Goal: Task Accomplishment & Management: Complete application form

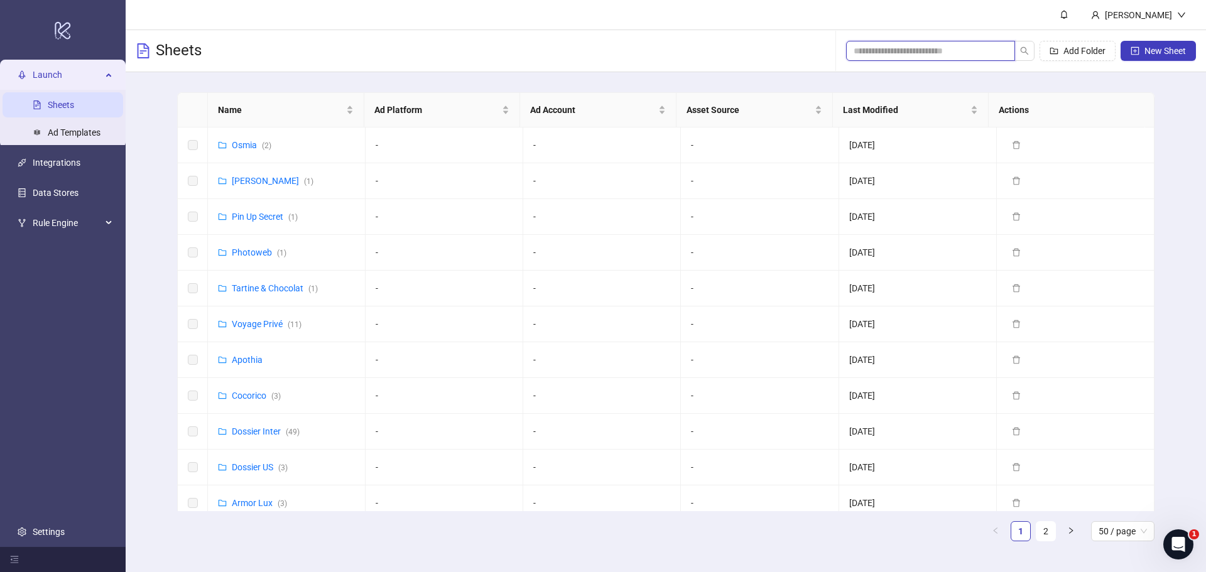
click at [857, 52] on input "search" at bounding box center [926, 51] width 144 height 14
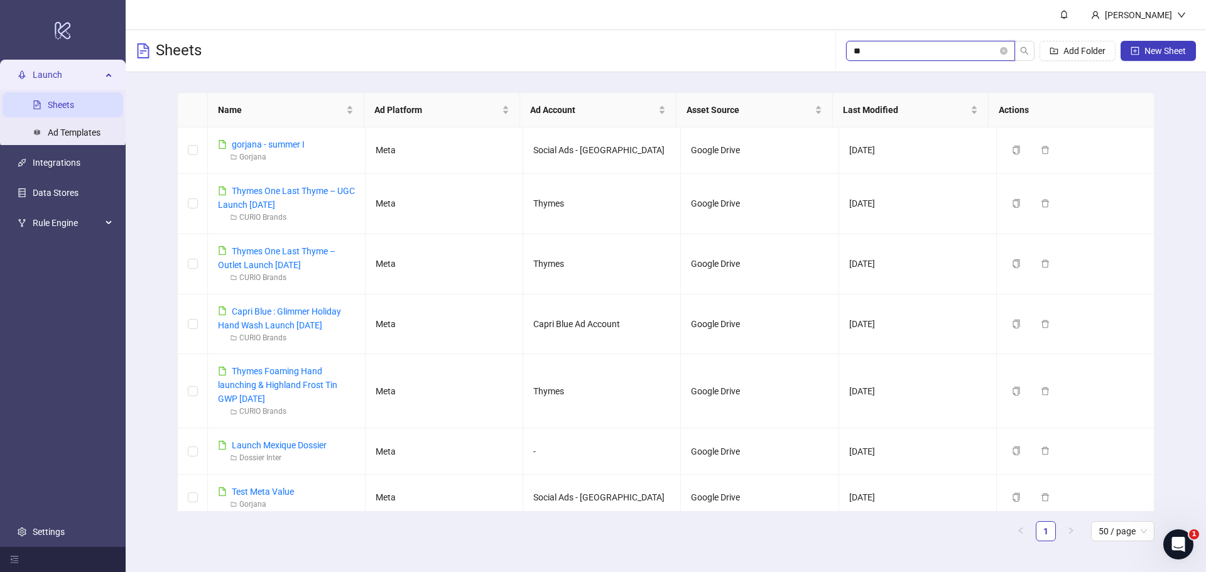
type input "*"
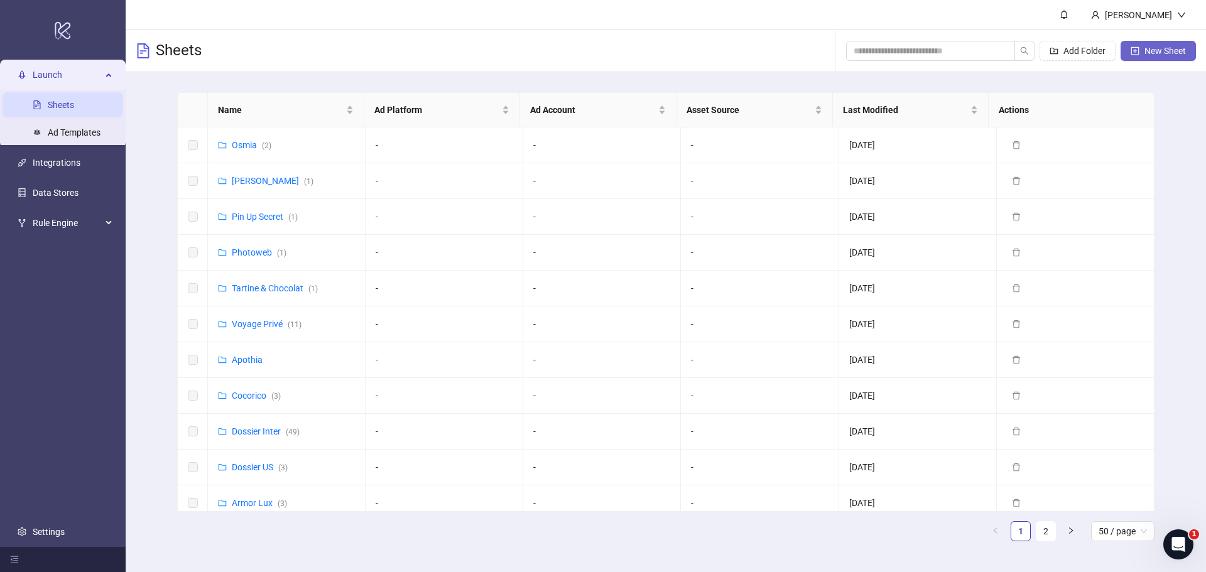
click at [1154, 52] on span "New Sheet" at bounding box center [1164, 51] width 41 height 10
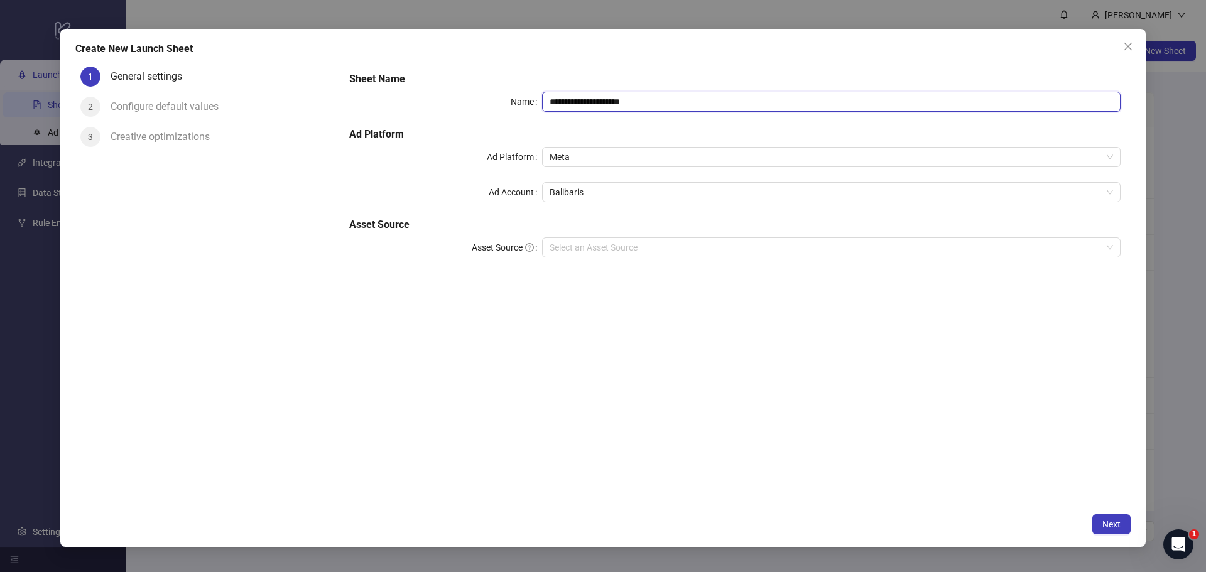
click at [658, 97] on input "**********" at bounding box center [831, 102] width 578 height 20
click at [601, 188] on span "Balibaris" at bounding box center [831, 192] width 563 height 19
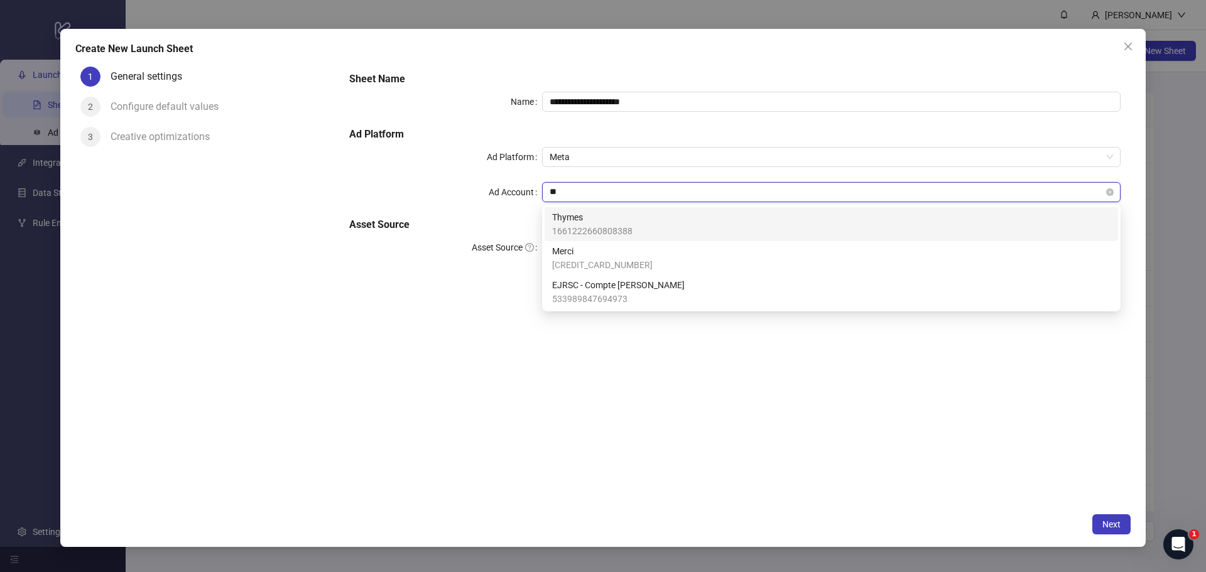
type input "***"
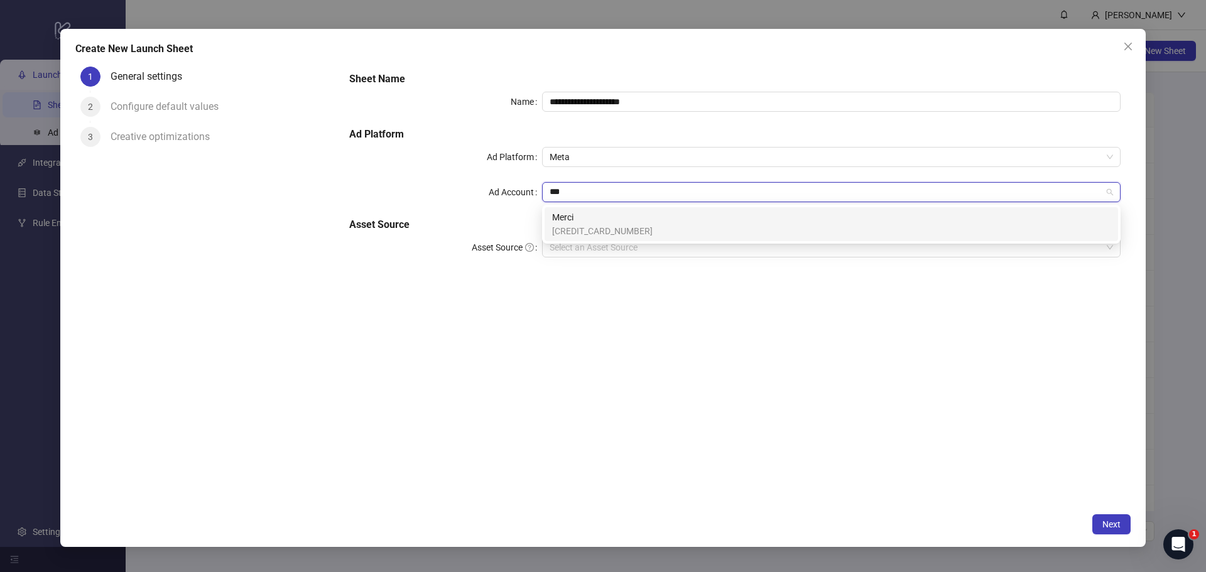
click at [595, 218] on span "Merci" at bounding box center [602, 217] width 100 height 14
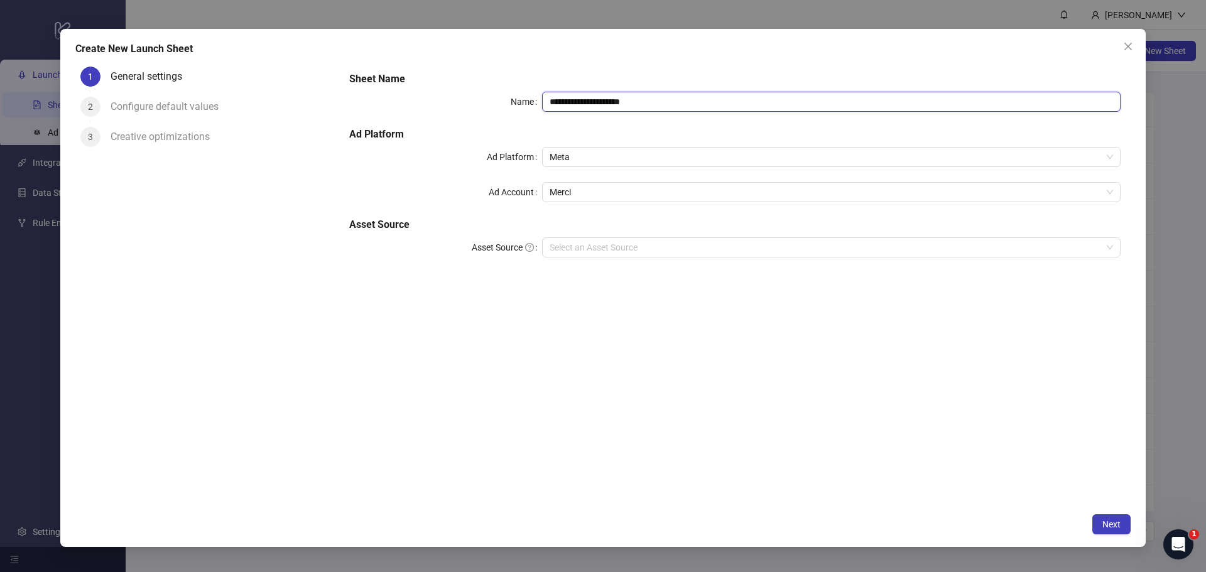
drag, startPoint x: 665, startPoint y: 100, endPoint x: 534, endPoint y: 99, distance: 130.6
click at [534, 99] on div "**********" at bounding box center [734, 102] width 771 height 20
type input "**********"
click at [591, 246] on input "Asset Source" at bounding box center [826, 247] width 552 height 19
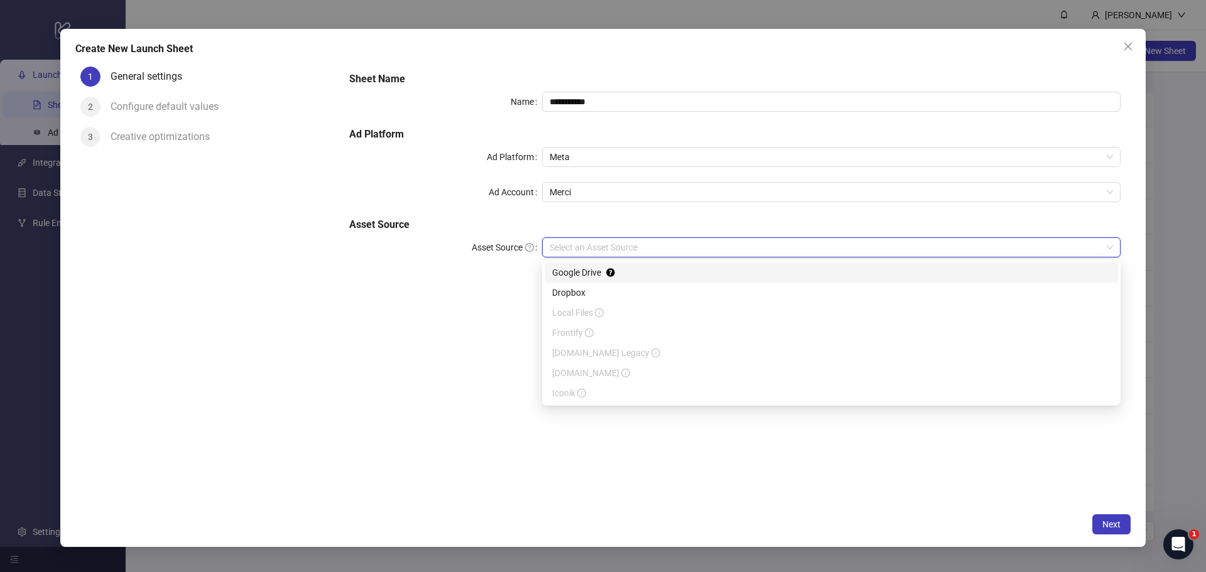
click at [590, 272] on div "Google Drive" at bounding box center [831, 273] width 558 height 14
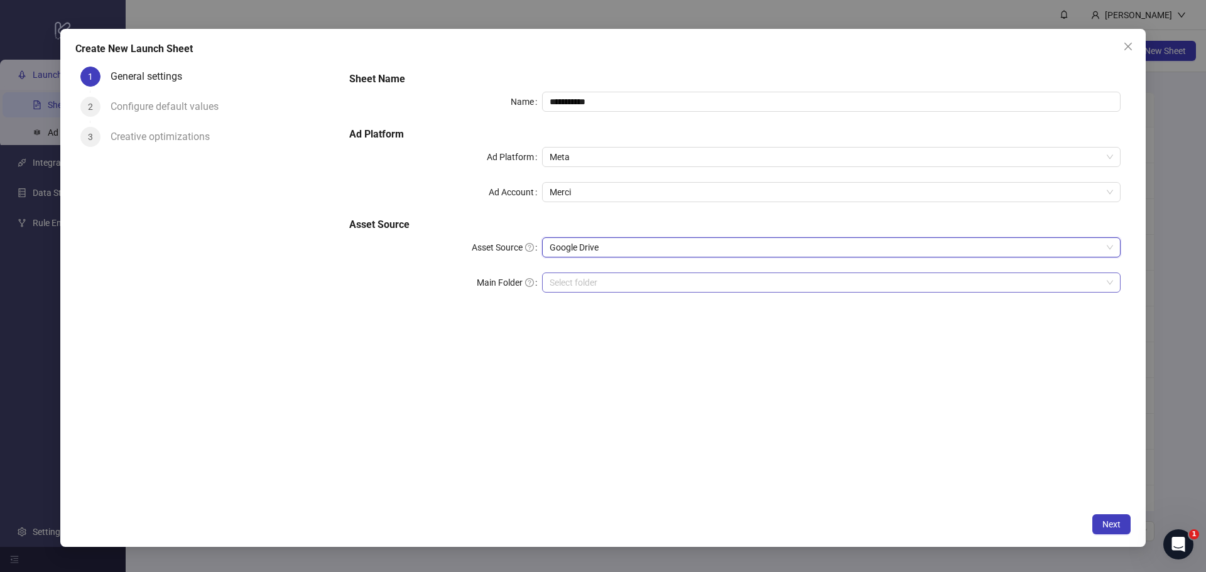
click at [597, 282] on input "Main Folder" at bounding box center [826, 282] width 552 height 19
click at [1114, 521] on span "Next" at bounding box center [1111, 524] width 18 height 10
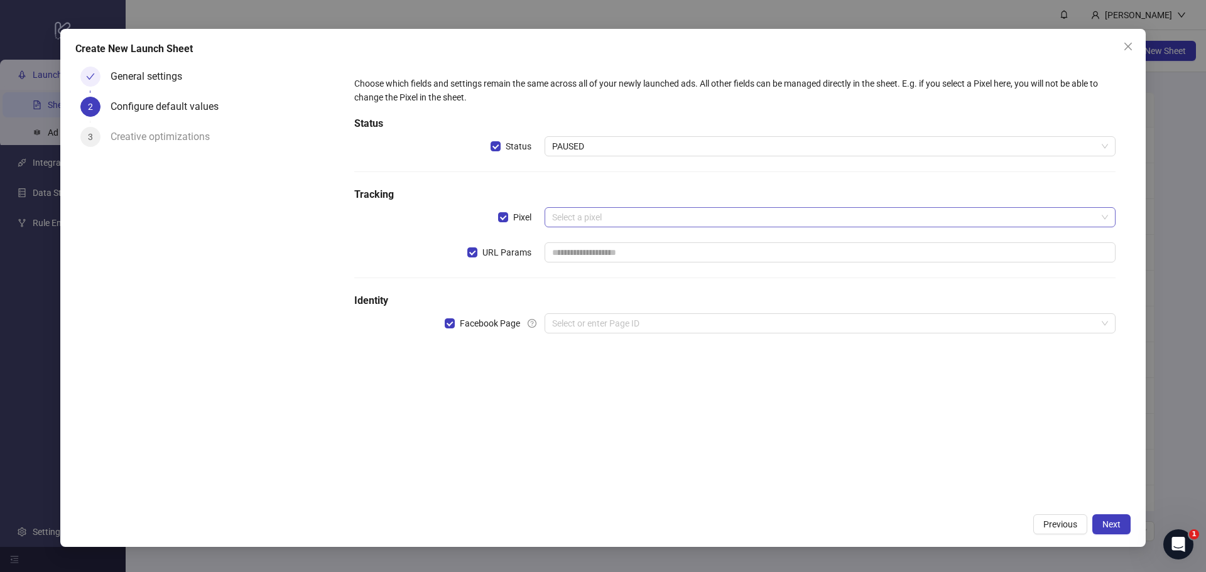
click at [562, 219] on input "search" at bounding box center [824, 217] width 545 height 19
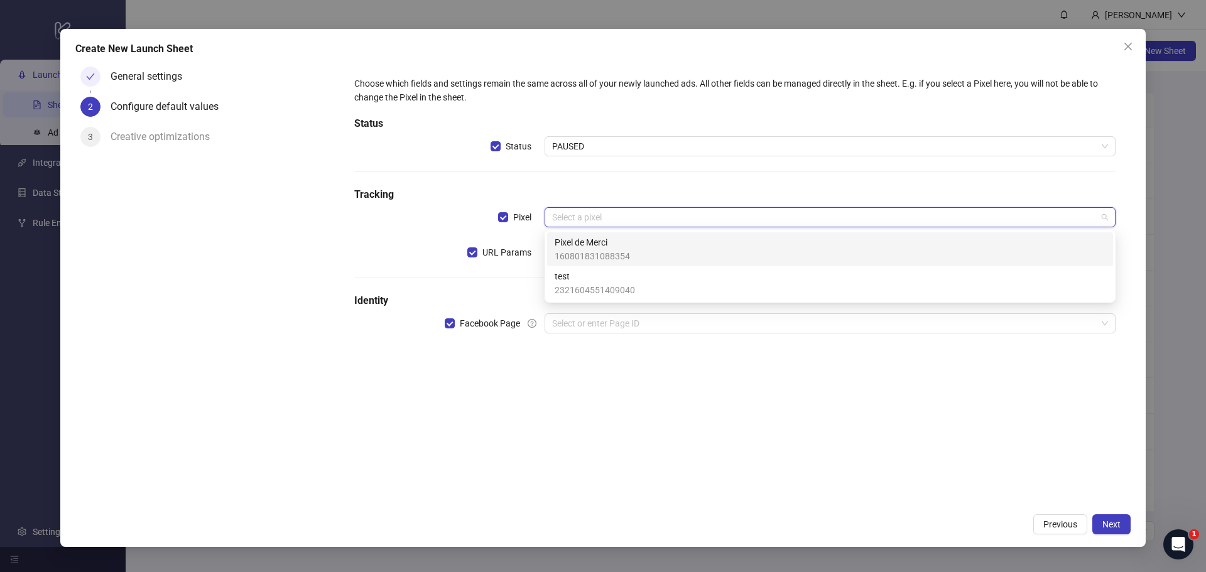
click at [577, 254] on span "160801831088354" at bounding box center [592, 256] width 75 height 14
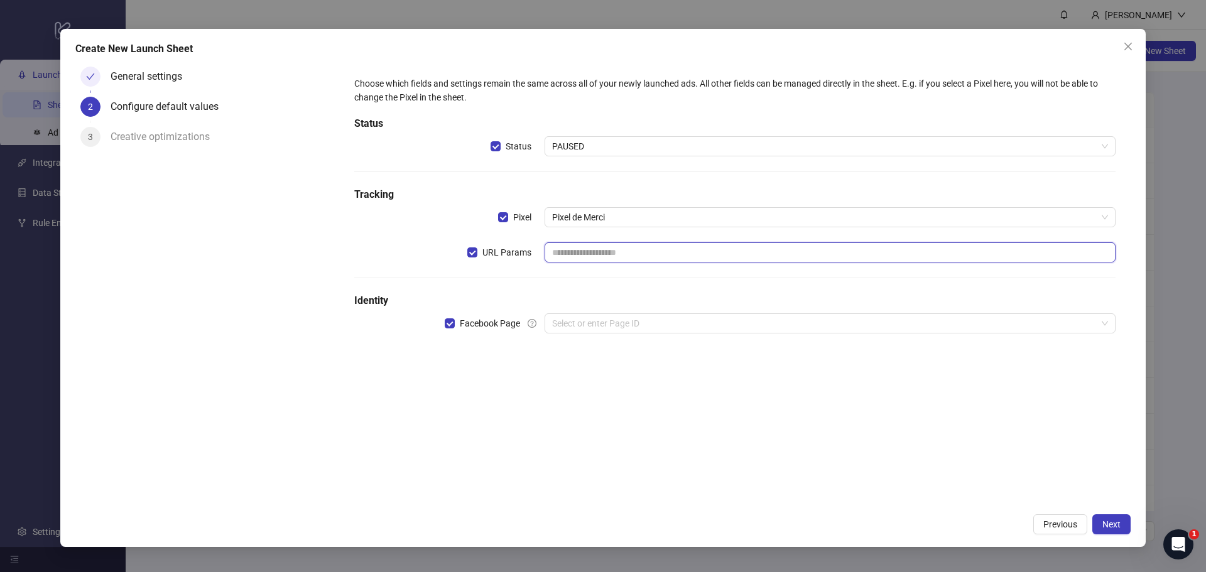
click at [578, 248] on input "text" at bounding box center [830, 252] width 571 height 20
click at [576, 327] on input "search" at bounding box center [824, 323] width 545 height 19
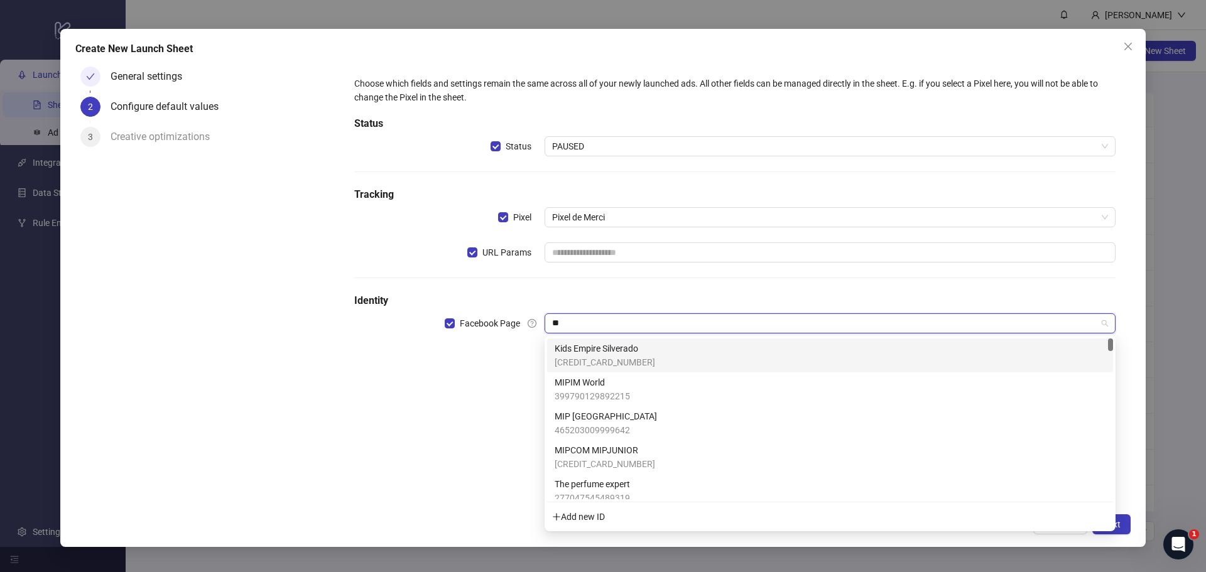
type input "***"
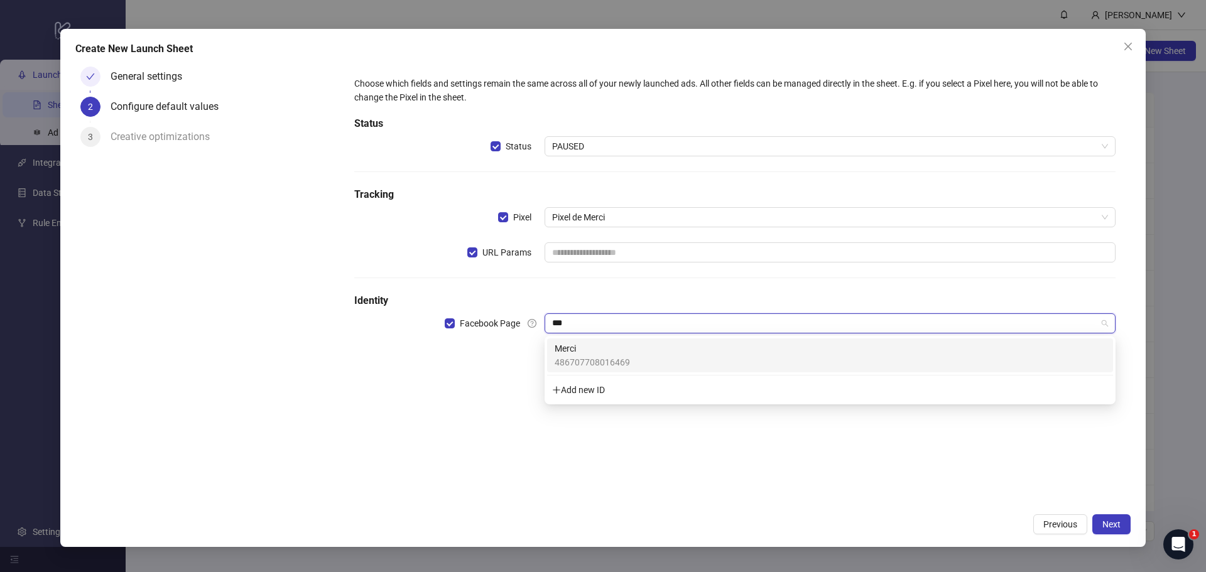
click at [600, 348] on span "Merci" at bounding box center [592, 349] width 75 height 14
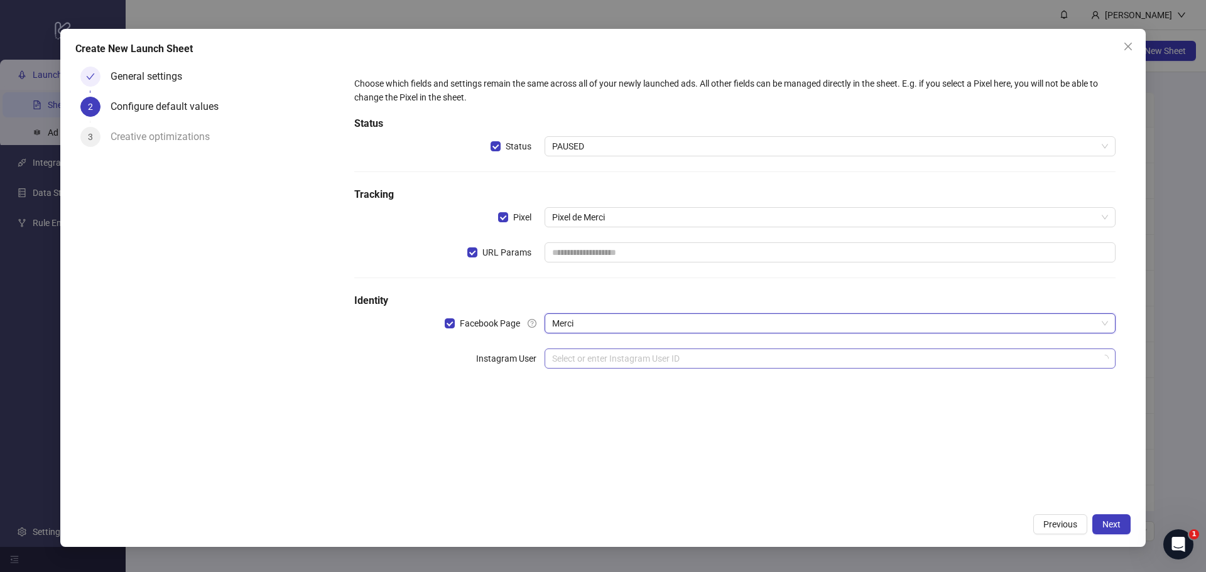
click at [594, 358] on input "search" at bounding box center [824, 358] width 545 height 19
type input "*"
click at [572, 357] on input "search" at bounding box center [824, 358] width 545 height 19
click at [507, 416] on div "Choose which fields and settings remain the same across all of your newly launc…" at bounding box center [734, 285] width 791 height 446
click at [556, 358] on input "search" at bounding box center [824, 358] width 545 height 19
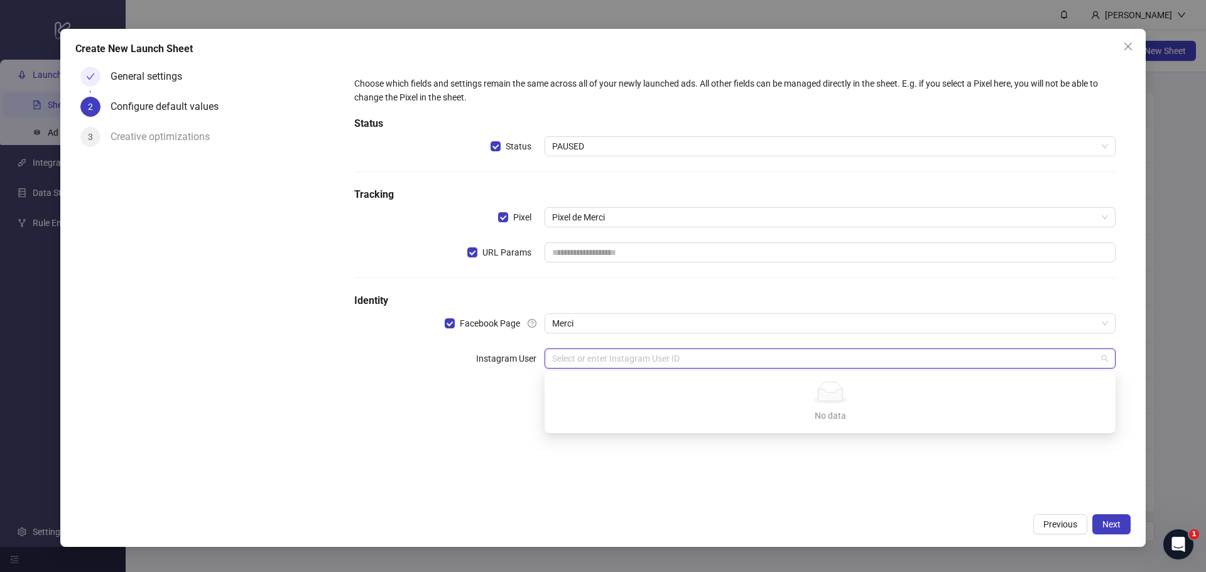
type input "*"
click at [585, 326] on span "Merci" at bounding box center [830, 323] width 556 height 19
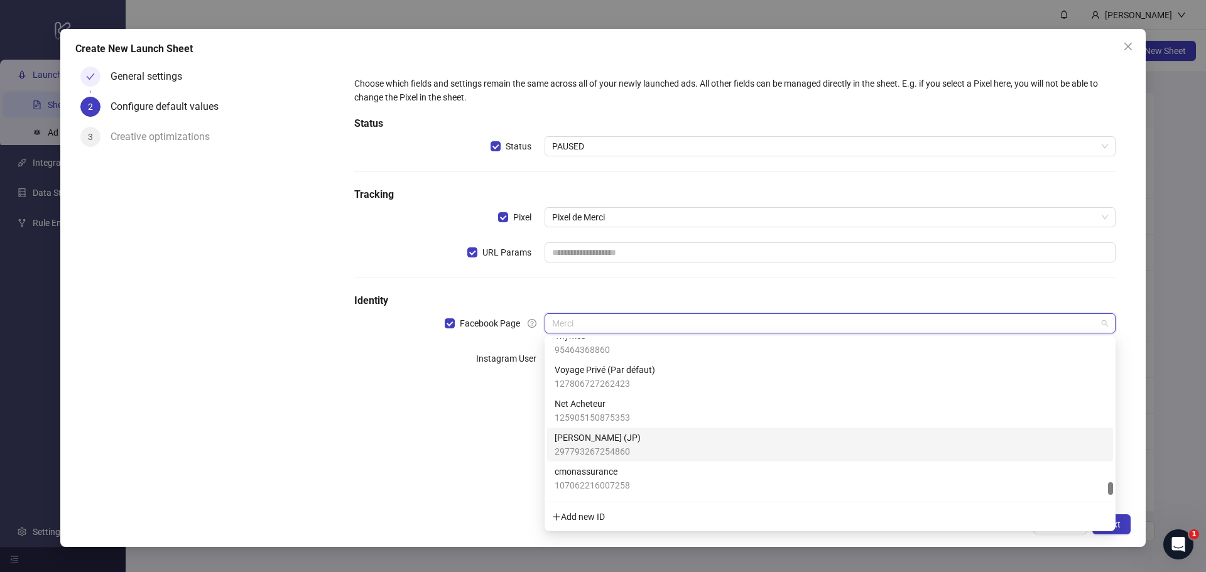
scroll to position [5719, 0]
click at [478, 452] on div "Choose which fields and settings remain the same across all of your newly launc…" at bounding box center [734, 285] width 791 height 446
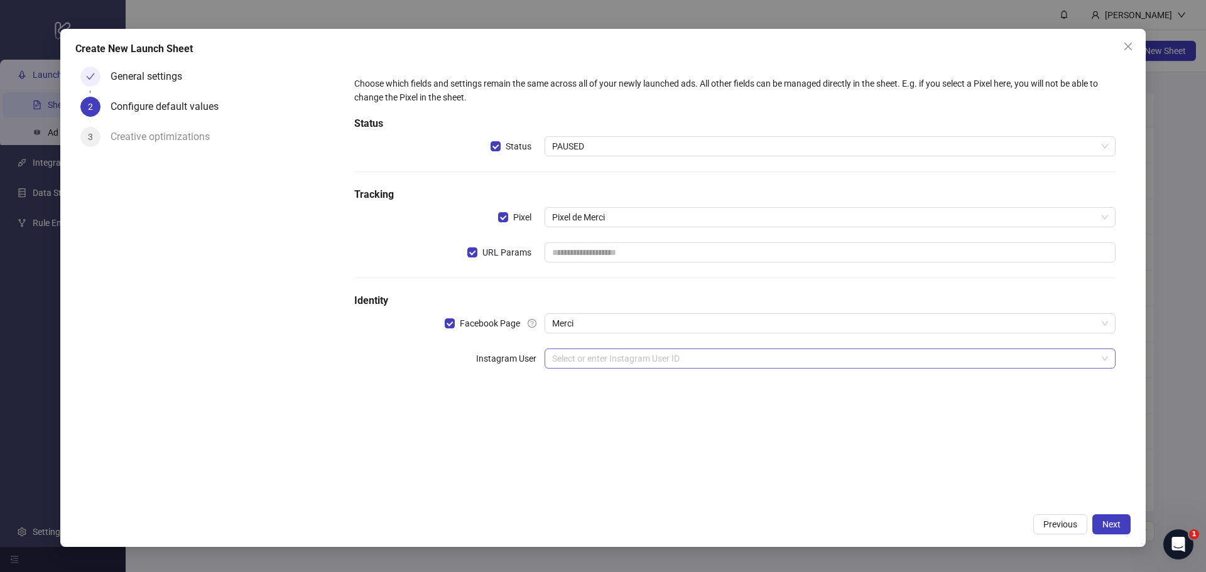
click at [600, 361] on input "search" at bounding box center [824, 358] width 545 height 19
type input "*"
click at [573, 457] on div "Add new ID" at bounding box center [830, 449] width 566 height 24
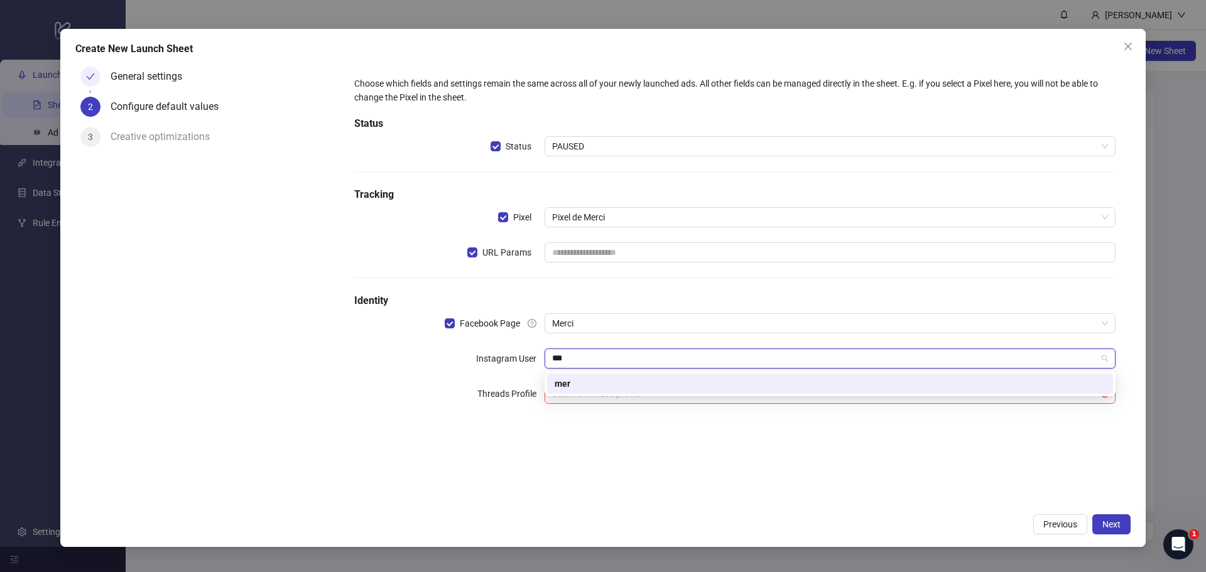
type input "***"
click at [575, 424] on div "Choose which fields and settings remain the same across all of your newly launc…" at bounding box center [734, 248] width 781 height 362
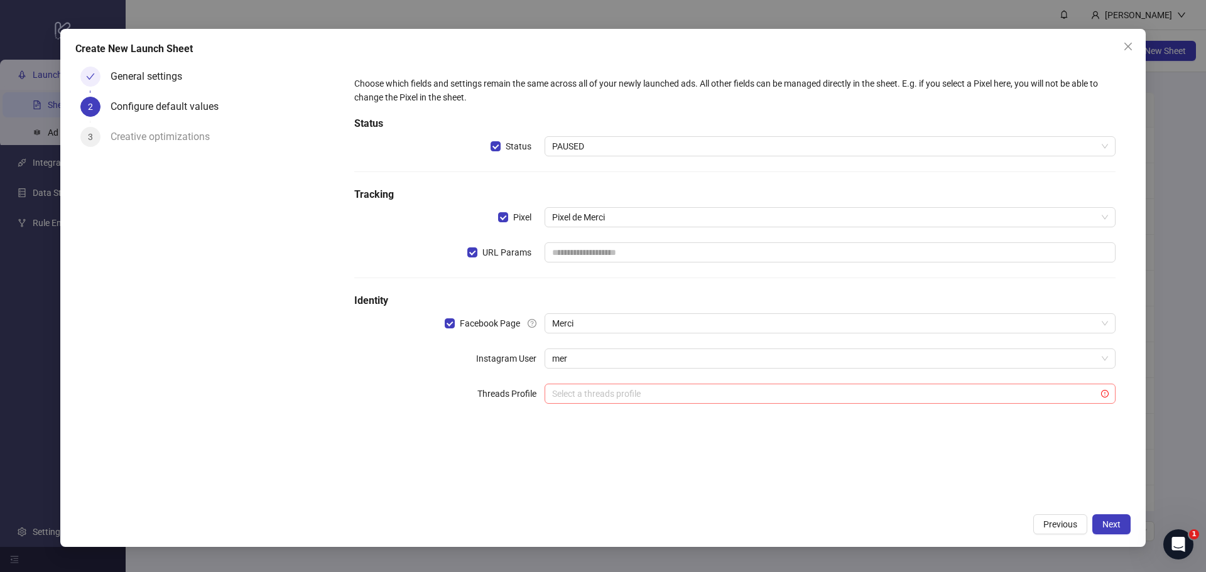
click at [574, 401] on input "search" at bounding box center [824, 393] width 545 height 19
click at [562, 357] on span "mer" at bounding box center [830, 358] width 556 height 19
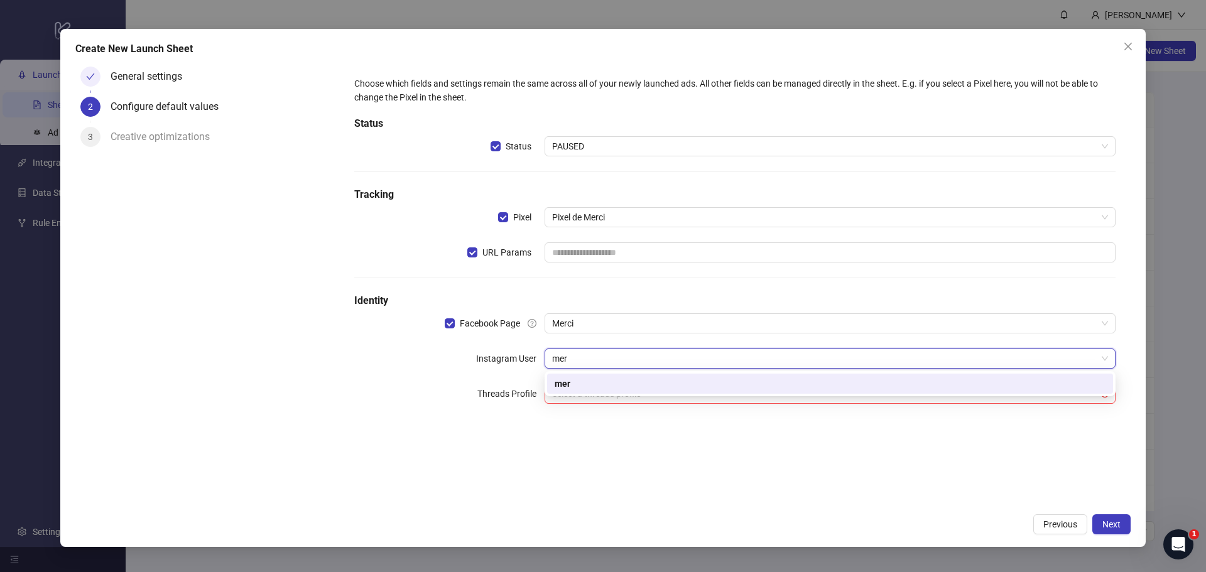
click at [572, 357] on span "mer" at bounding box center [830, 358] width 556 height 19
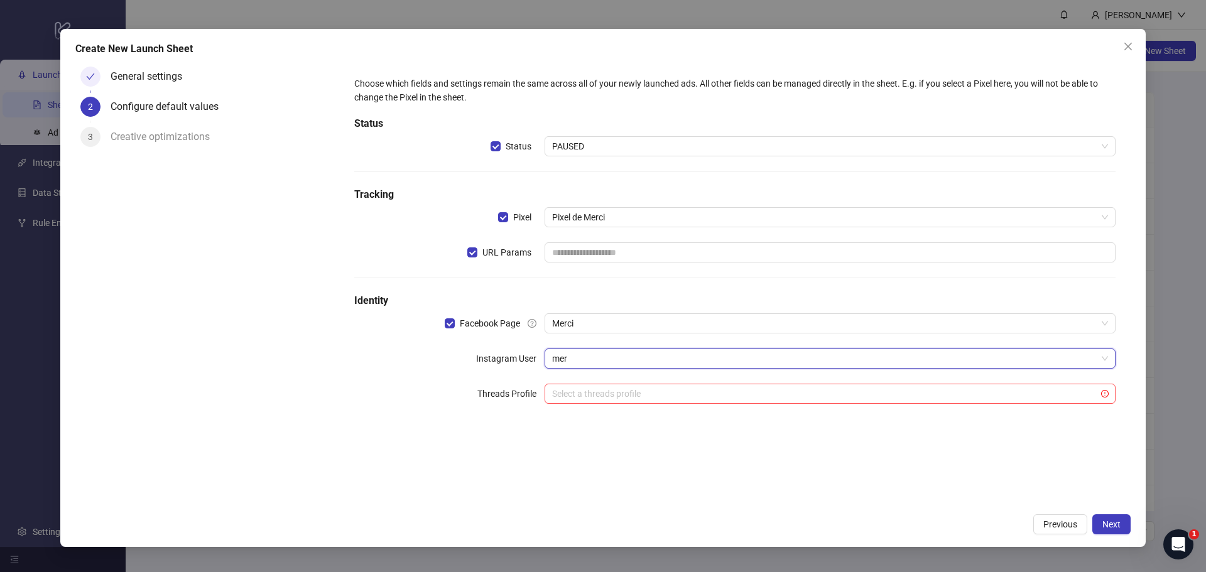
click at [572, 357] on span "mer" at bounding box center [830, 358] width 556 height 19
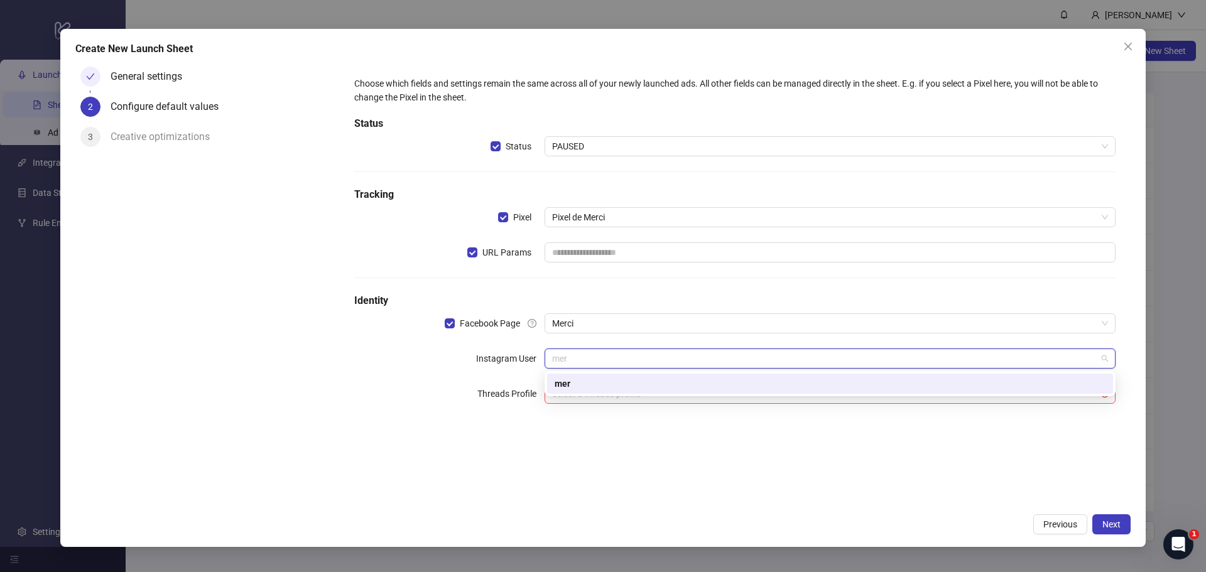
click at [569, 377] on div "mer" at bounding box center [830, 384] width 551 height 14
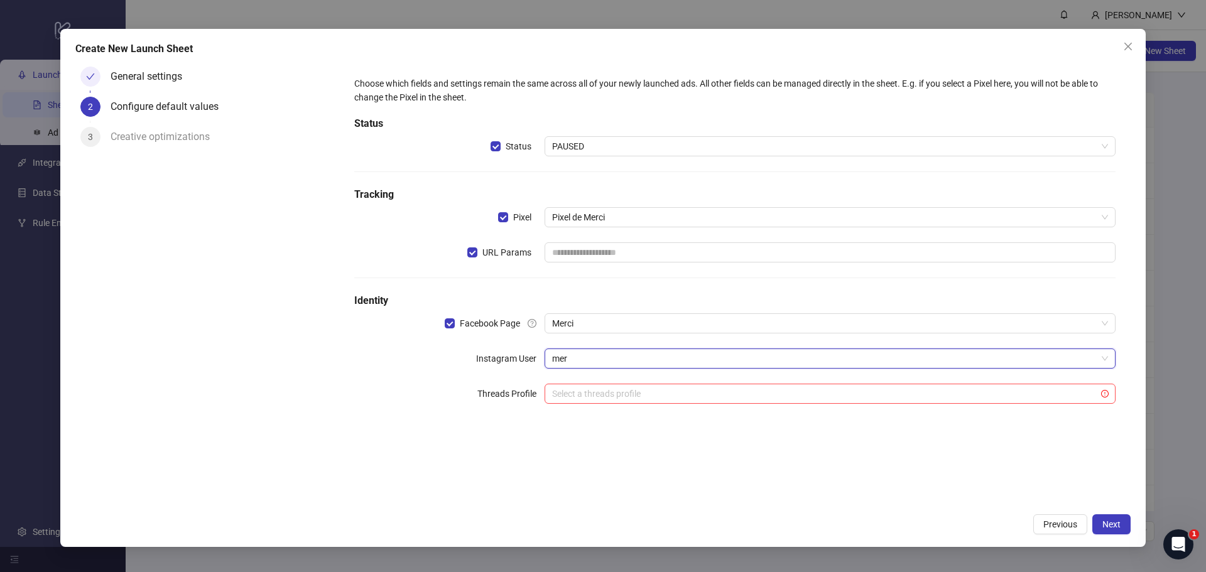
click at [580, 363] on span "mer" at bounding box center [830, 358] width 556 height 19
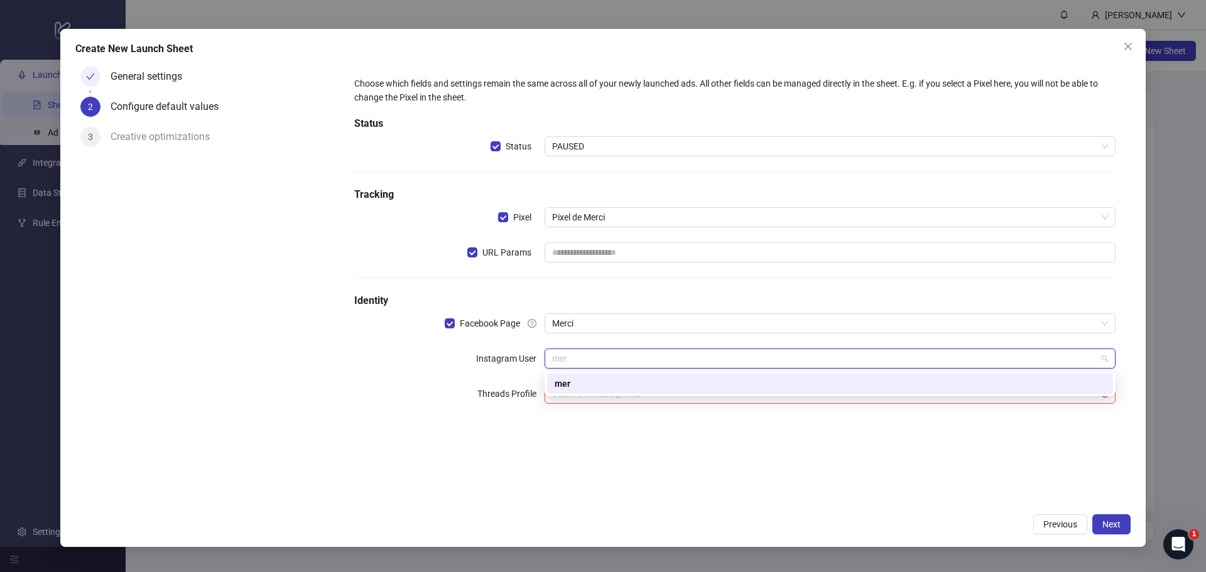
click at [580, 363] on span "mer" at bounding box center [830, 358] width 556 height 19
click at [616, 322] on span "Merci" at bounding box center [830, 323] width 556 height 19
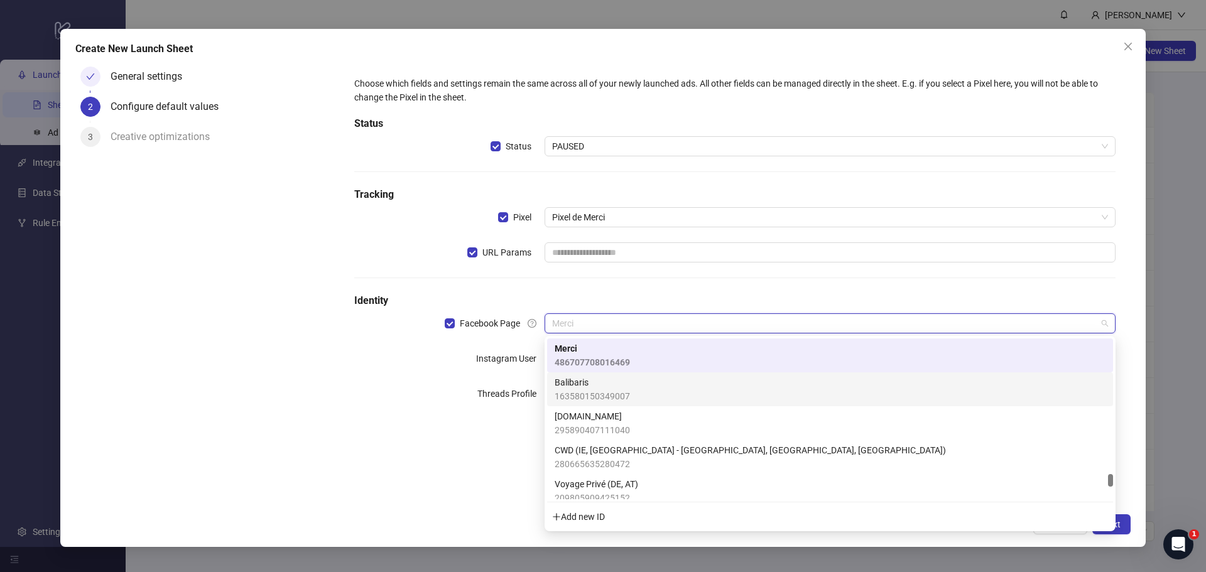
click at [599, 394] on span "163580150349007" at bounding box center [592, 396] width 75 height 14
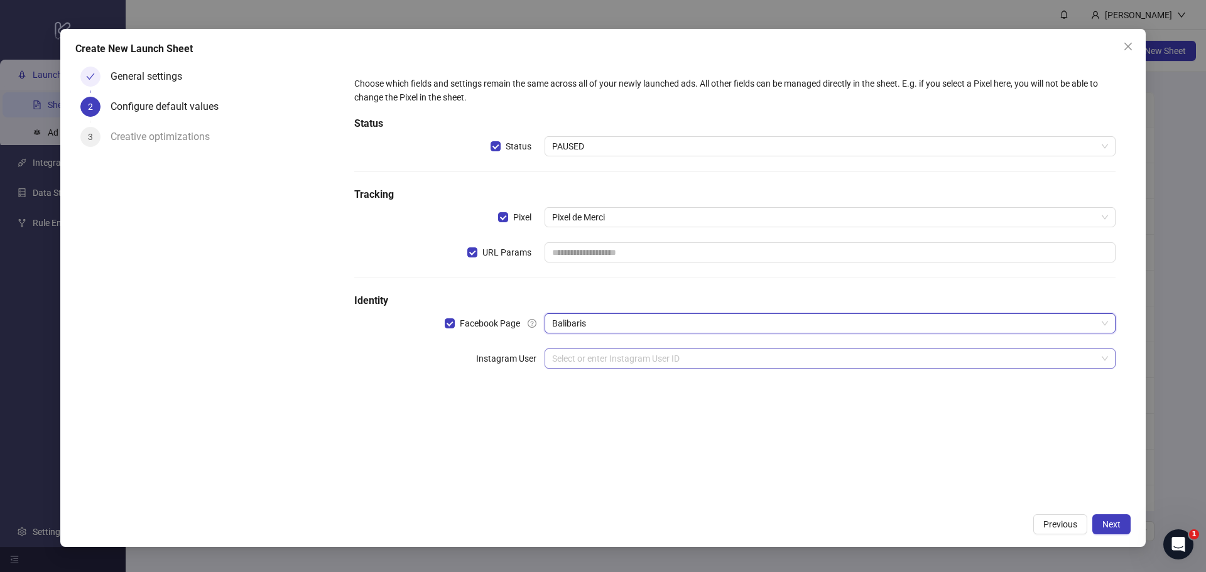
click at [600, 358] on input "search" at bounding box center [824, 358] width 545 height 19
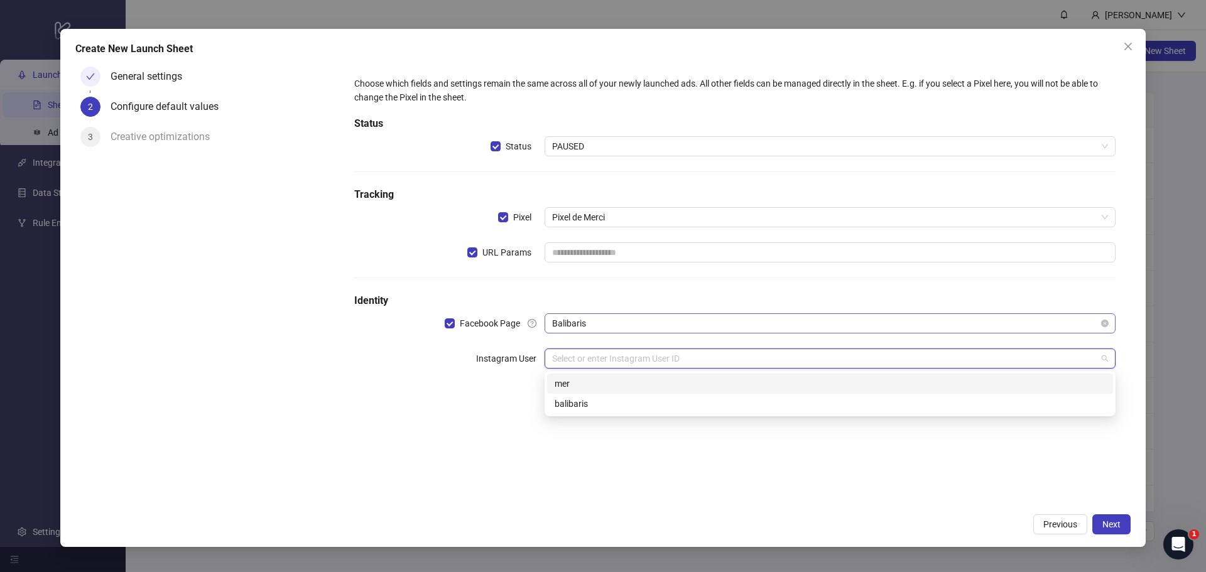
click at [595, 333] on div "Balibaris" at bounding box center [830, 323] width 571 height 20
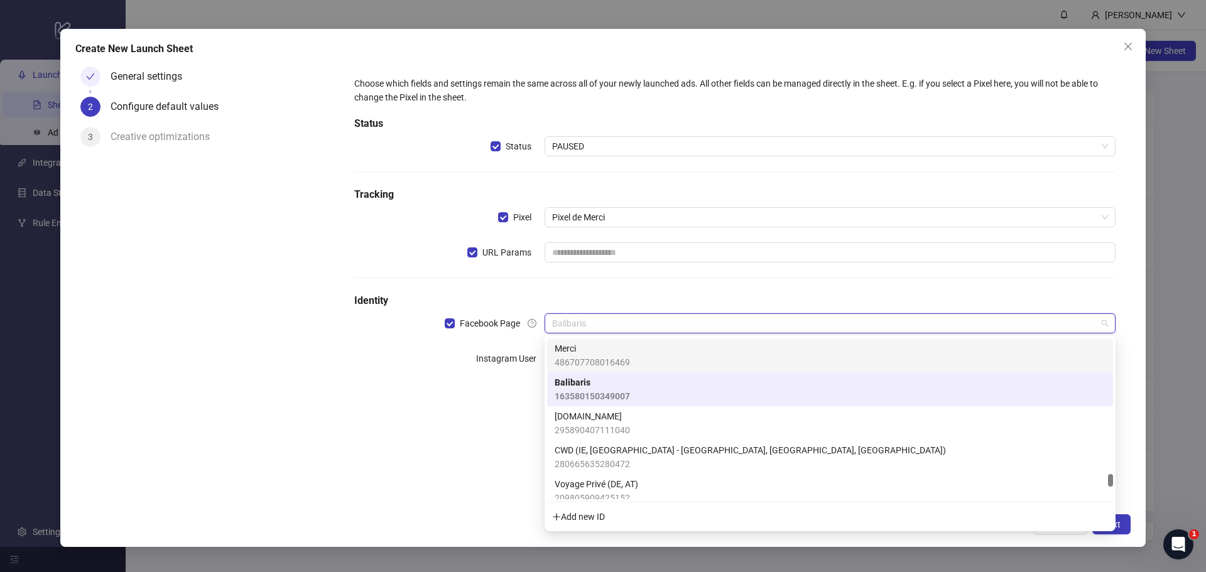
click at [589, 349] on span "Merci" at bounding box center [592, 349] width 75 height 14
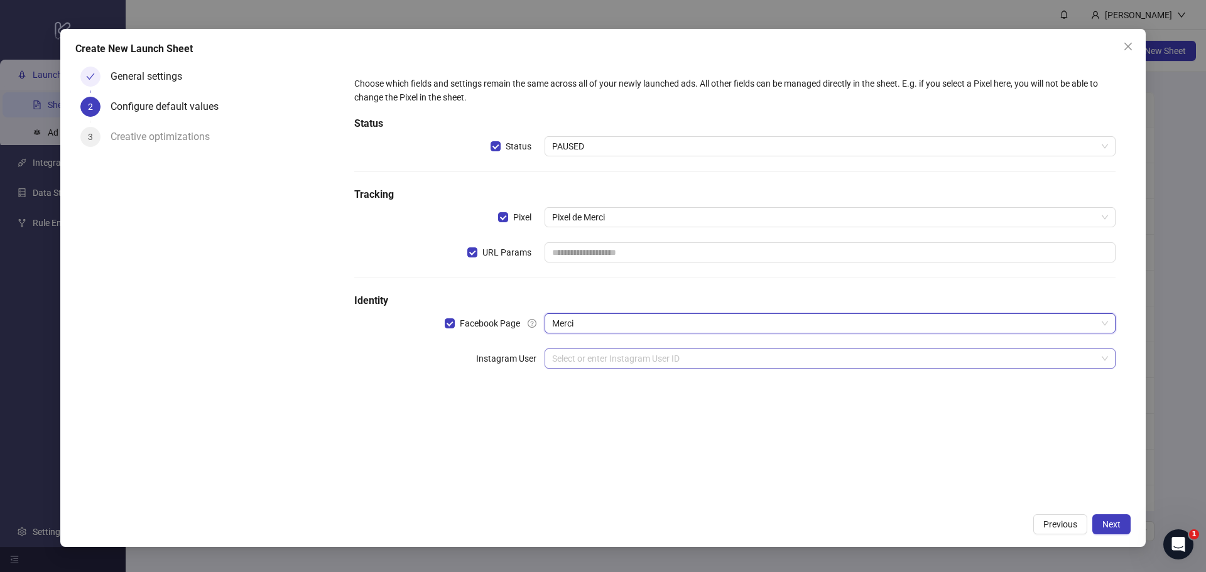
click at [585, 354] on input "search" at bounding box center [824, 358] width 545 height 19
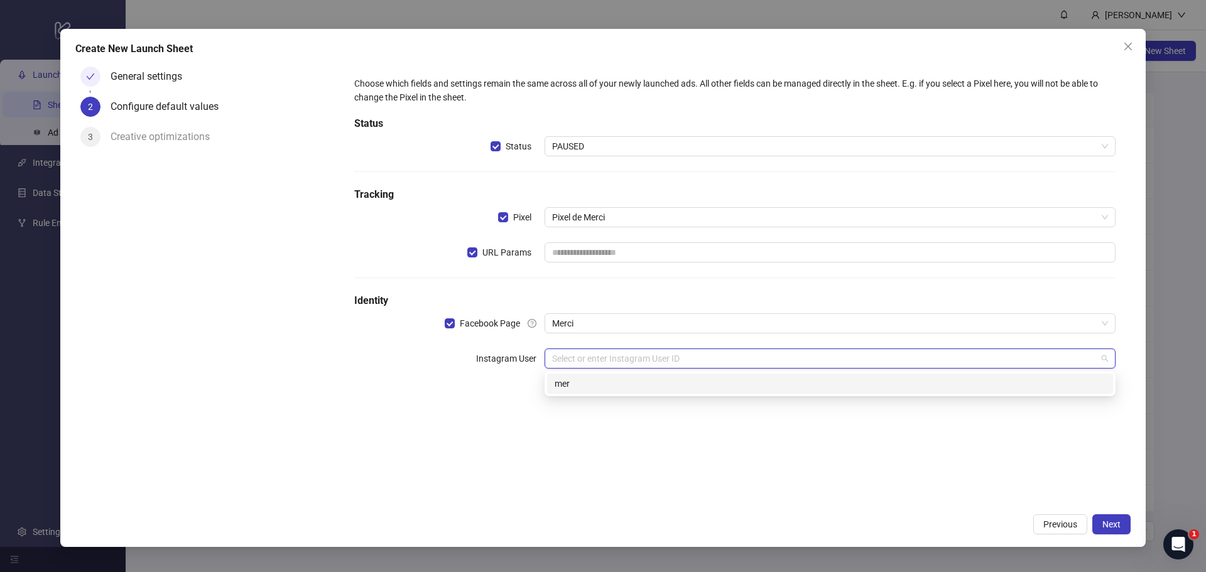
click at [585, 354] on input "search" at bounding box center [824, 358] width 545 height 19
drag, startPoint x: 589, startPoint y: 387, endPoint x: 545, endPoint y: 423, distance: 57.1
click at [545, 423] on div "Choose which fields and settings remain the same across all of your newly launc…" at bounding box center [734, 285] width 791 height 446
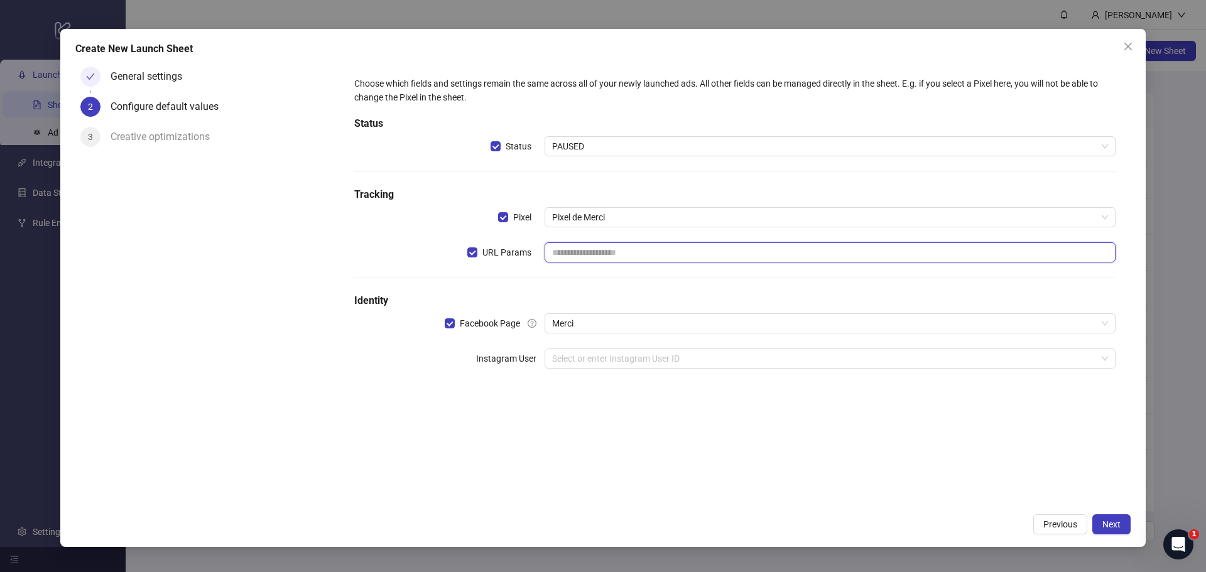
click at [610, 258] on input "text" at bounding box center [830, 252] width 571 height 20
paste input "**********"
type input "**********"
click at [644, 284] on div "**********" at bounding box center [734, 230] width 771 height 317
click at [614, 328] on span "Merci" at bounding box center [830, 323] width 556 height 19
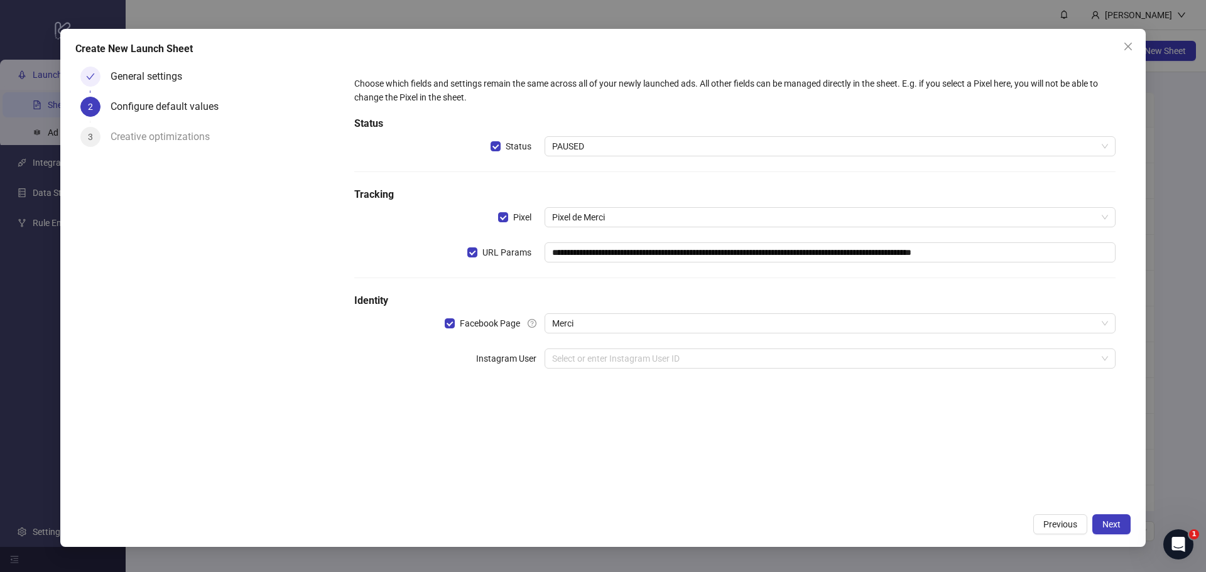
click at [620, 310] on div "**********" at bounding box center [734, 230] width 771 height 317
click at [605, 362] on input "search" at bounding box center [824, 358] width 545 height 19
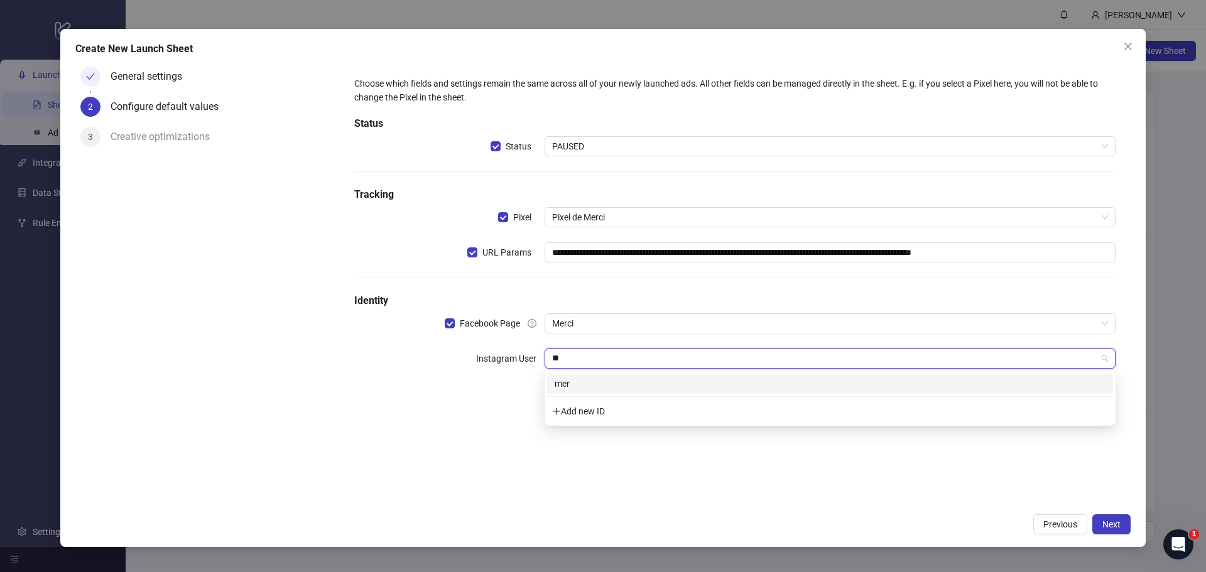
type input "*"
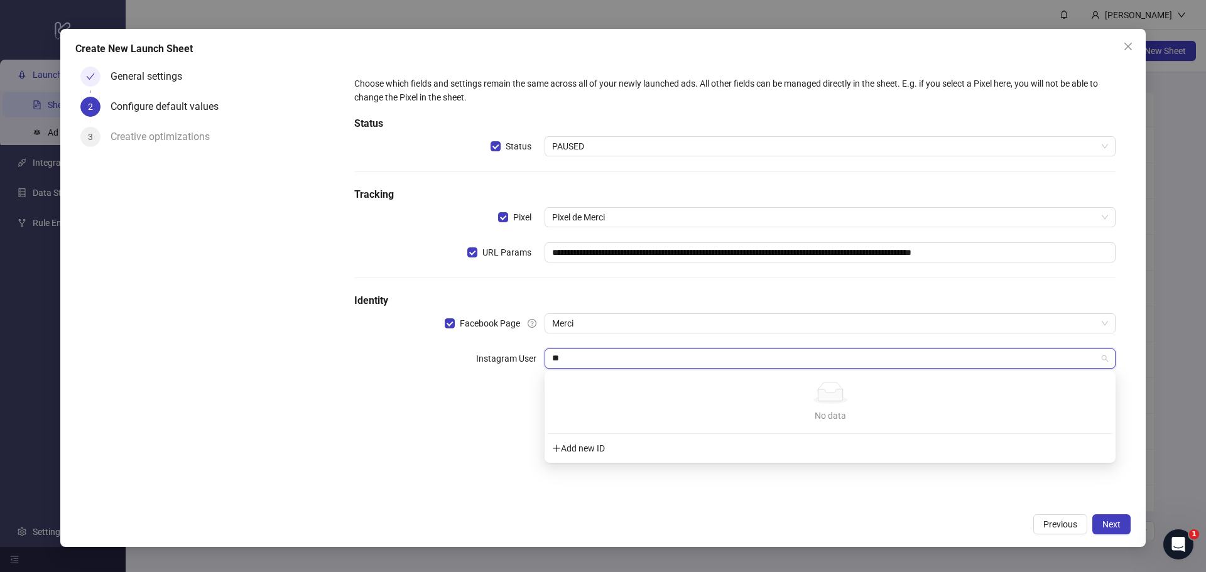
type input "**"
click at [513, 405] on div "**********" at bounding box center [734, 285] width 791 height 446
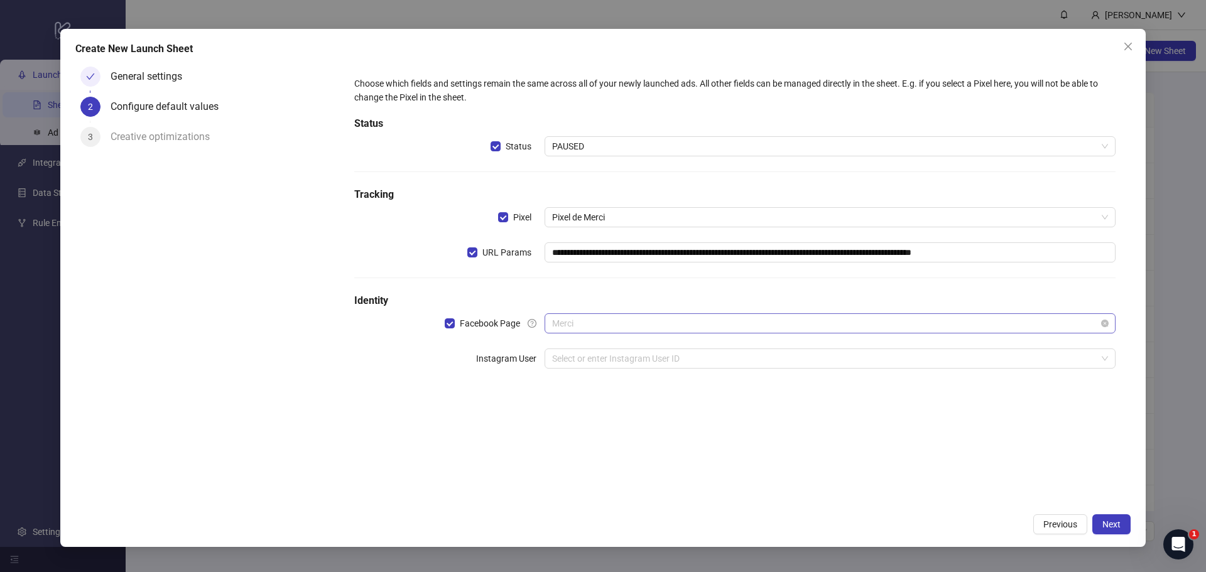
click at [579, 328] on span "Merci" at bounding box center [830, 323] width 556 height 19
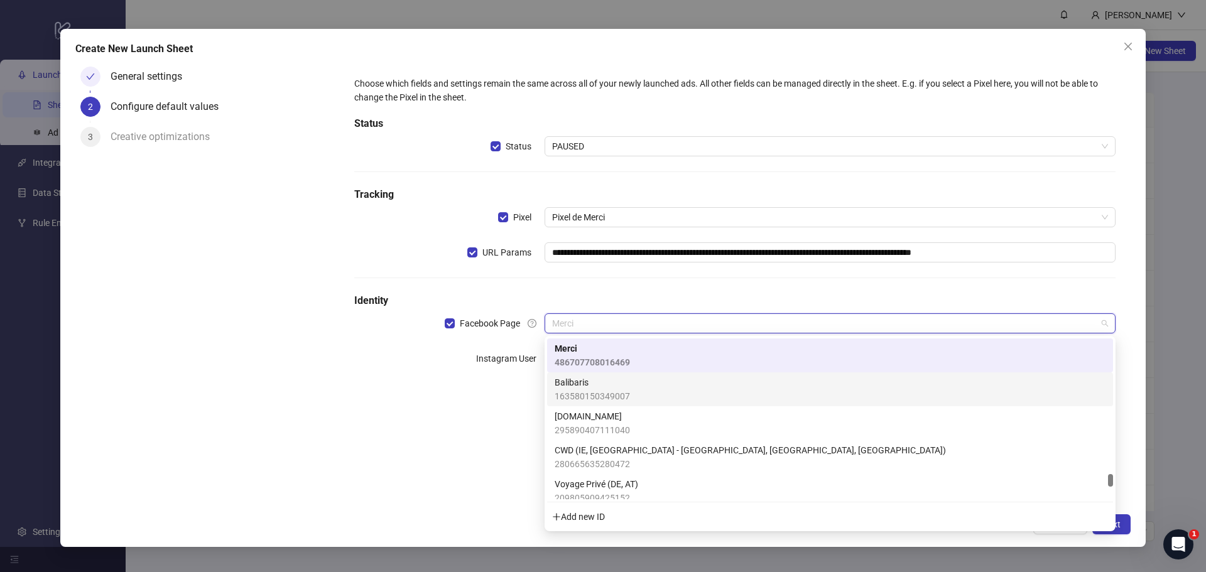
click at [572, 381] on span "Balibaris" at bounding box center [592, 383] width 75 height 14
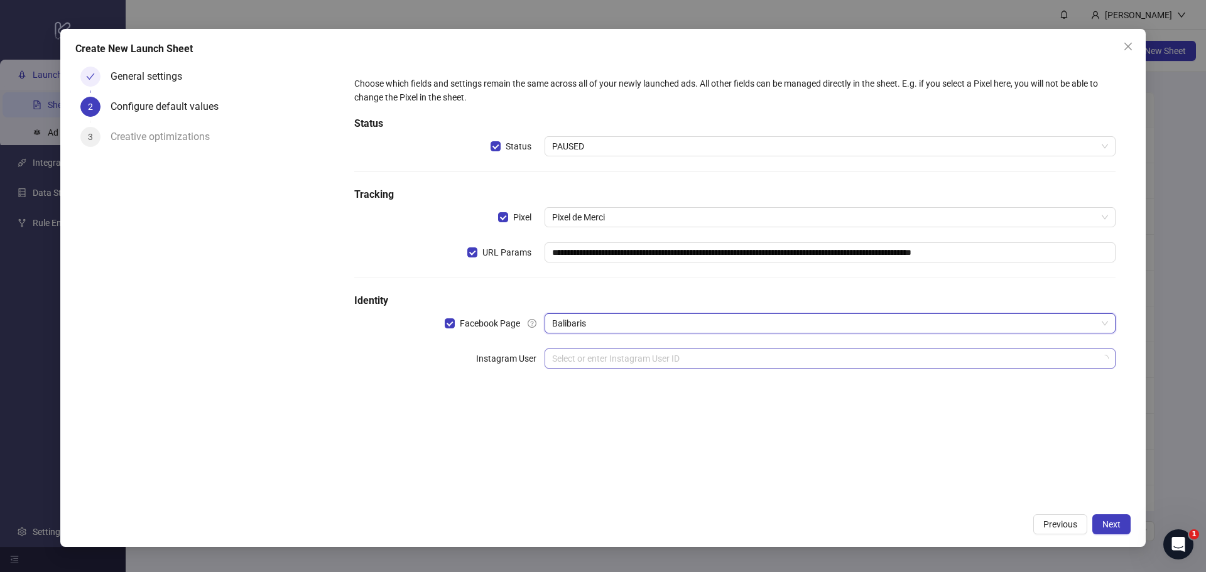
click at [570, 364] on input "search" at bounding box center [824, 358] width 545 height 19
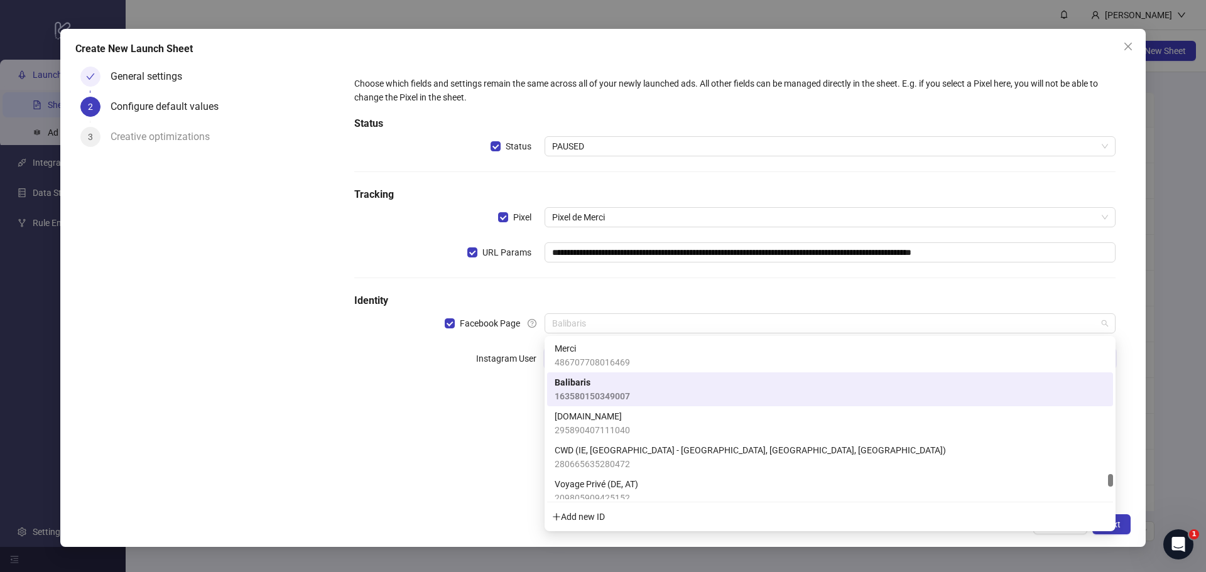
drag, startPoint x: 592, startPoint y: 327, endPoint x: 541, endPoint y: 327, distance: 50.2
click at [541, 327] on div "Facebook Page Balibaris" at bounding box center [734, 323] width 761 height 20
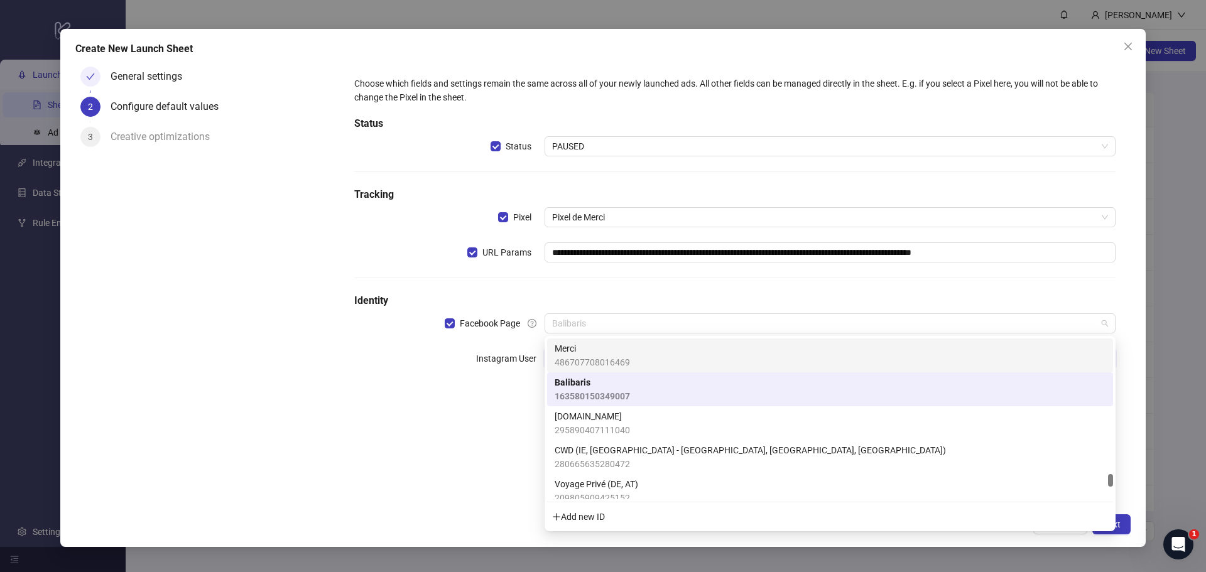
click at [572, 349] on span "Merci" at bounding box center [592, 349] width 75 height 14
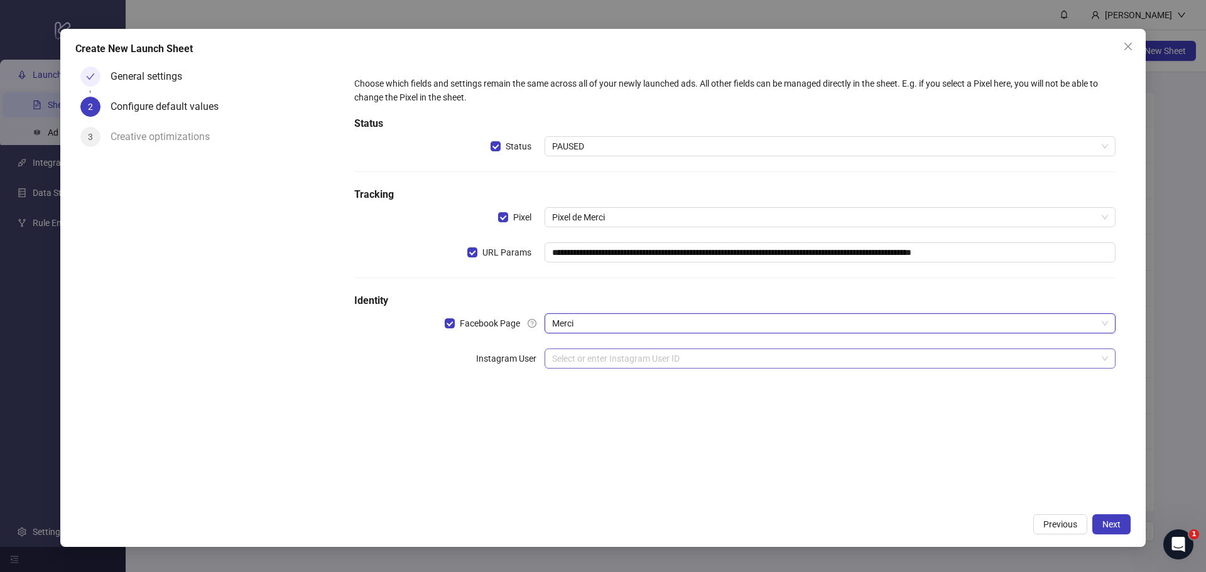
click at [563, 359] on input "search" at bounding box center [824, 358] width 545 height 19
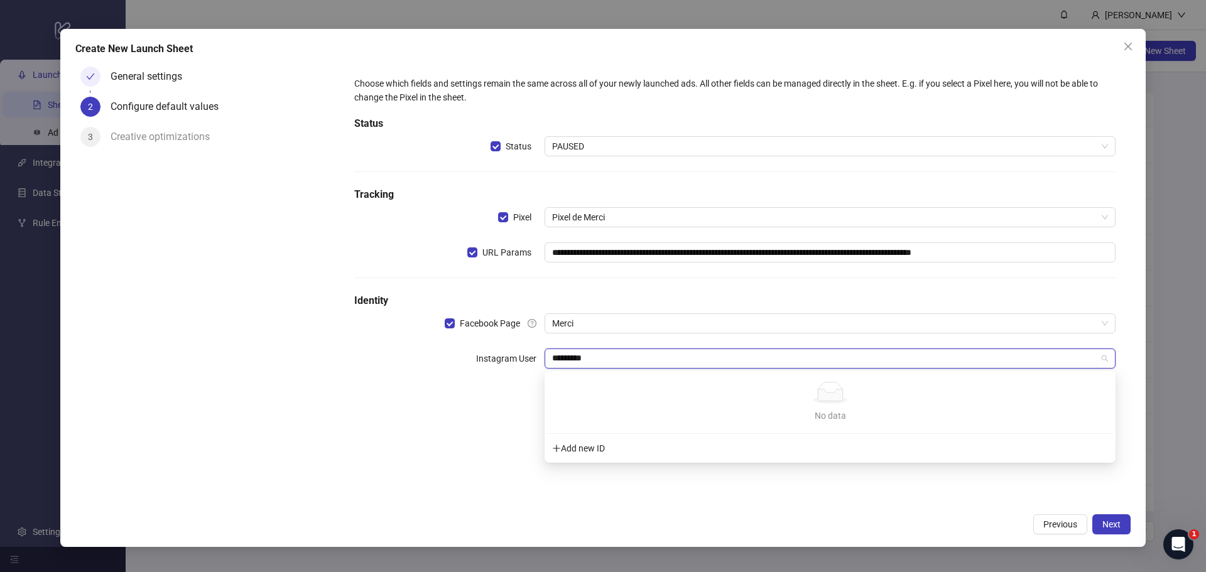
type input "**********"
click at [575, 448] on div "Add new ID" at bounding box center [830, 449] width 566 height 24
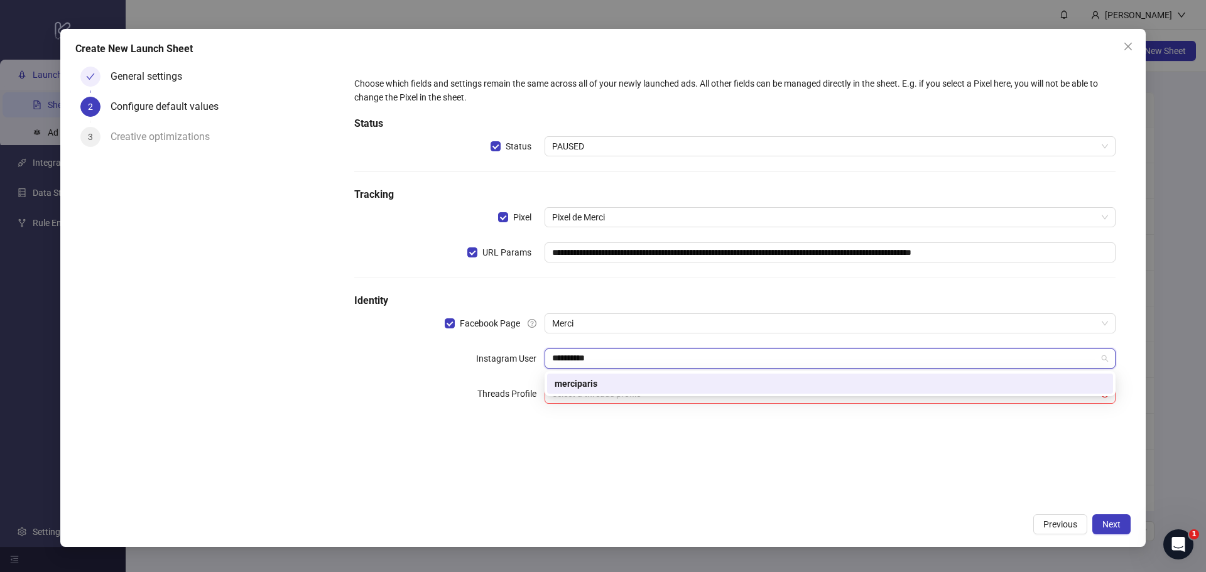
click at [594, 388] on div "merciparis" at bounding box center [830, 384] width 551 height 14
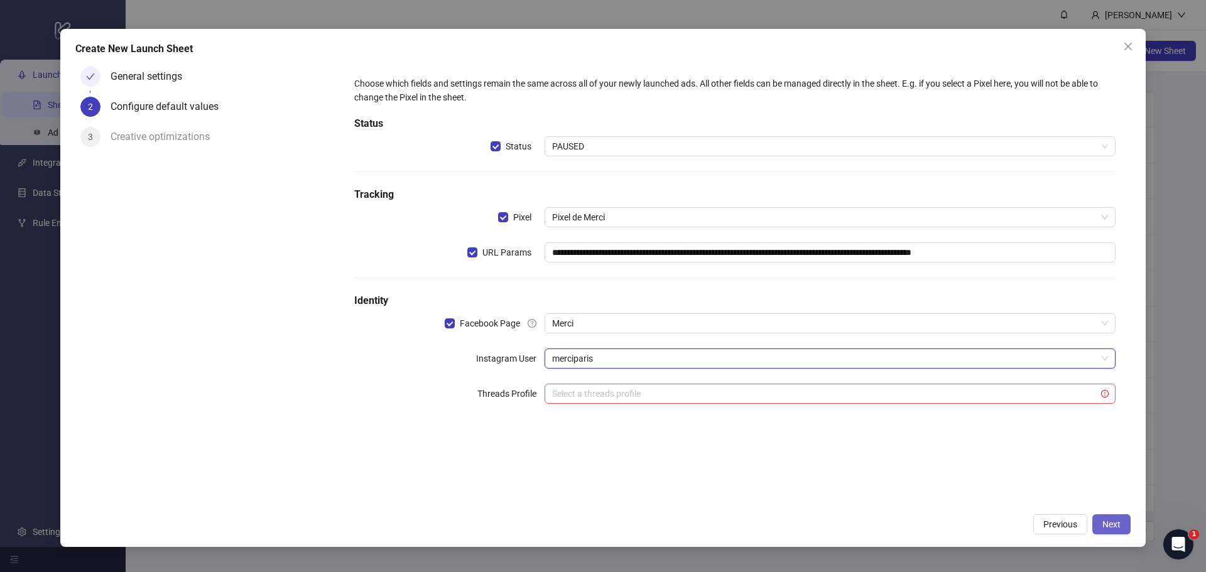
click at [1121, 524] on button "Next" at bounding box center [1111, 524] width 38 height 20
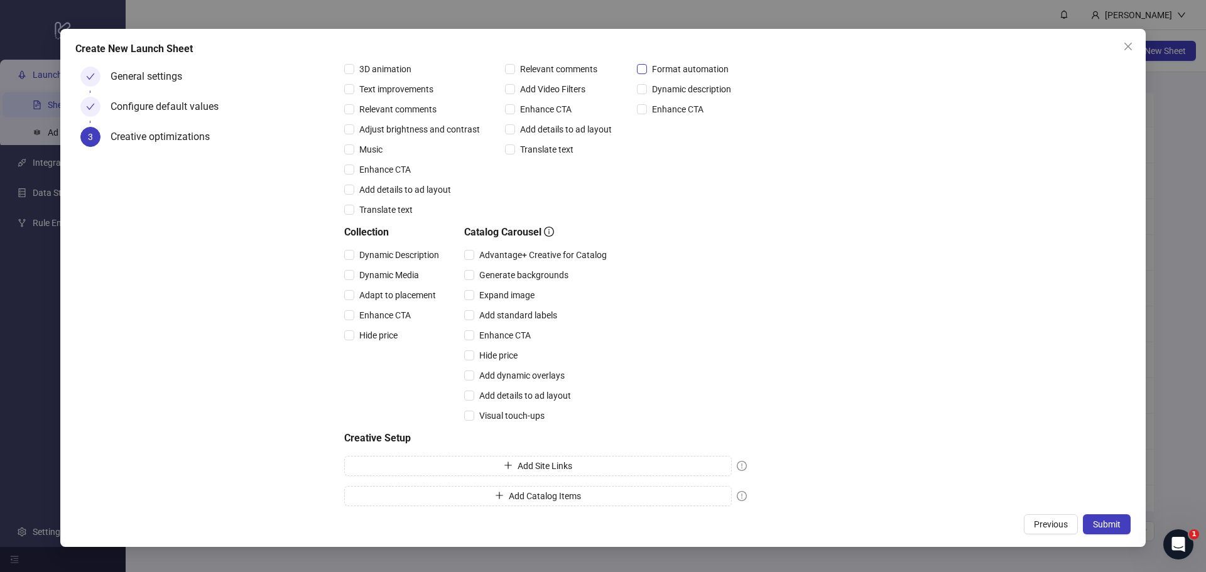
scroll to position [195, 0]
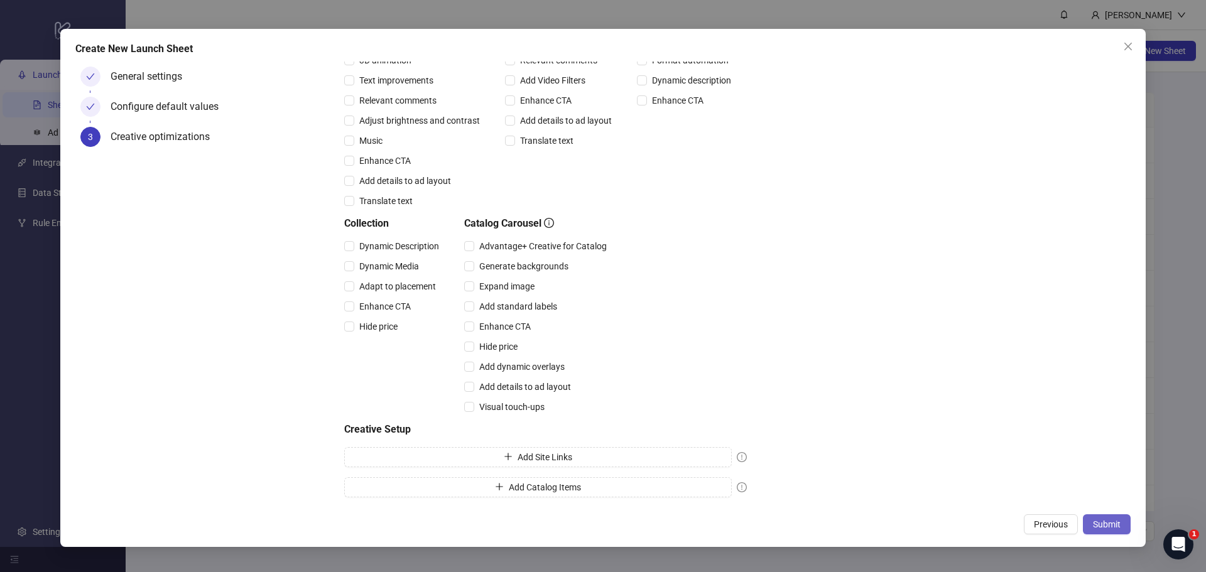
click at [1110, 528] on span "Submit" at bounding box center [1107, 524] width 28 height 10
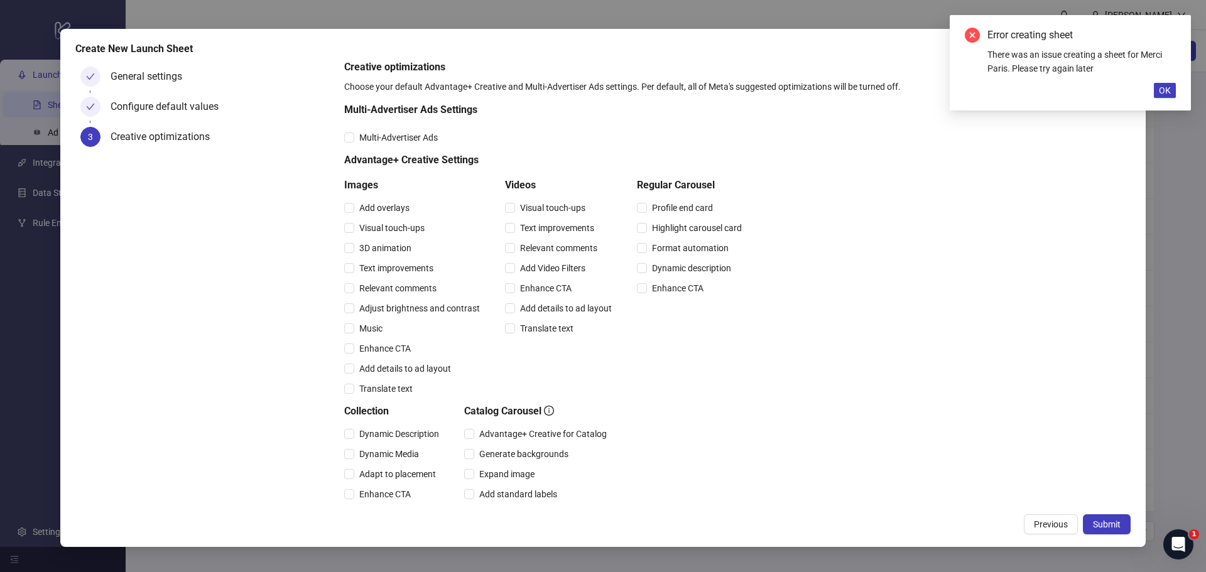
scroll to position [6, 0]
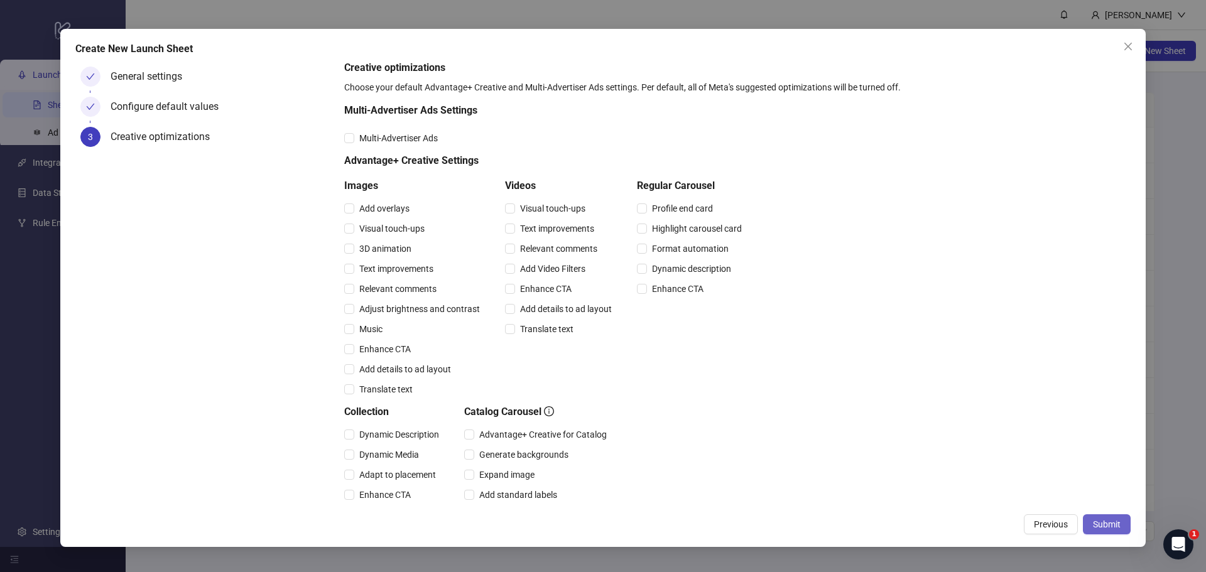
click at [1117, 521] on span "Submit" at bounding box center [1107, 524] width 28 height 10
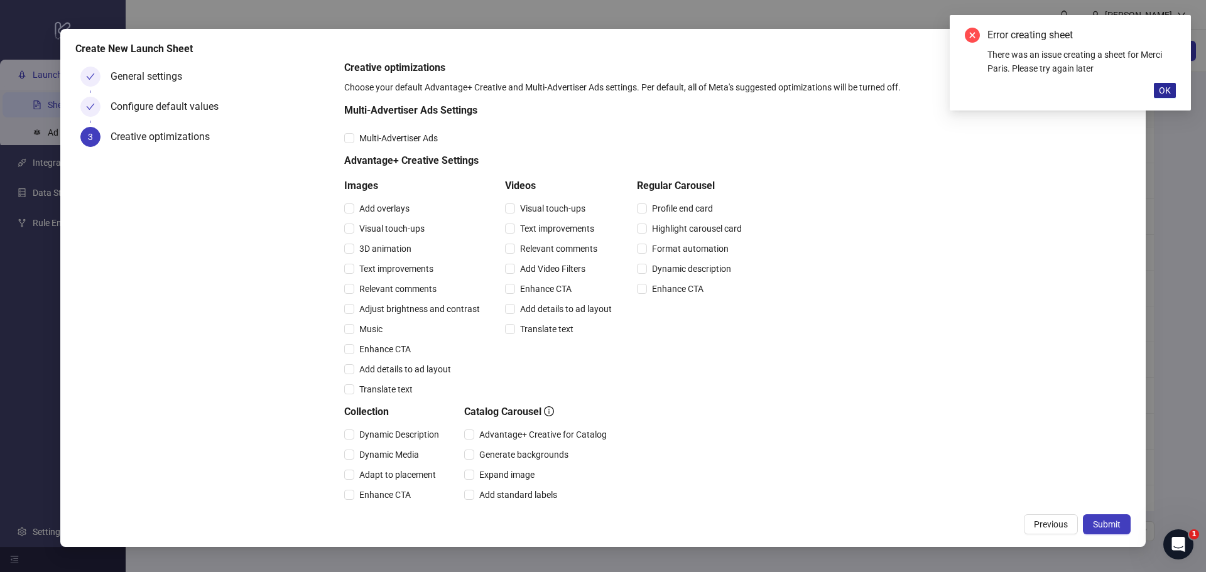
click at [1164, 96] on button "OK" at bounding box center [1165, 90] width 22 height 15
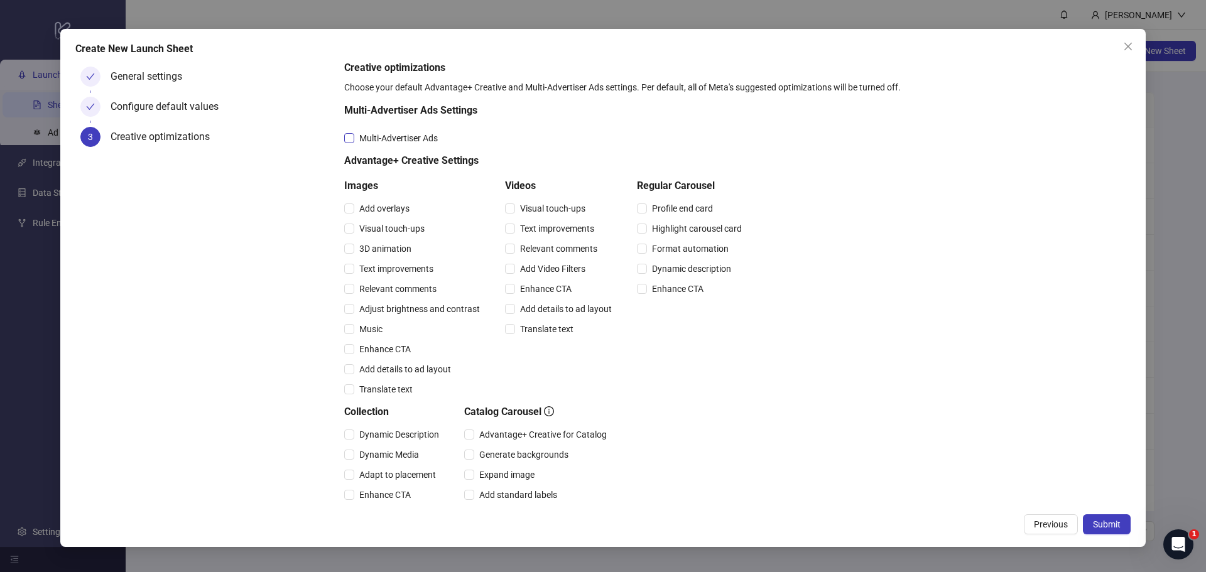
click at [356, 141] on span "Multi-Advertiser Ads" at bounding box center [398, 138] width 89 height 14
click at [1110, 518] on button "Submit" at bounding box center [1107, 524] width 48 height 20
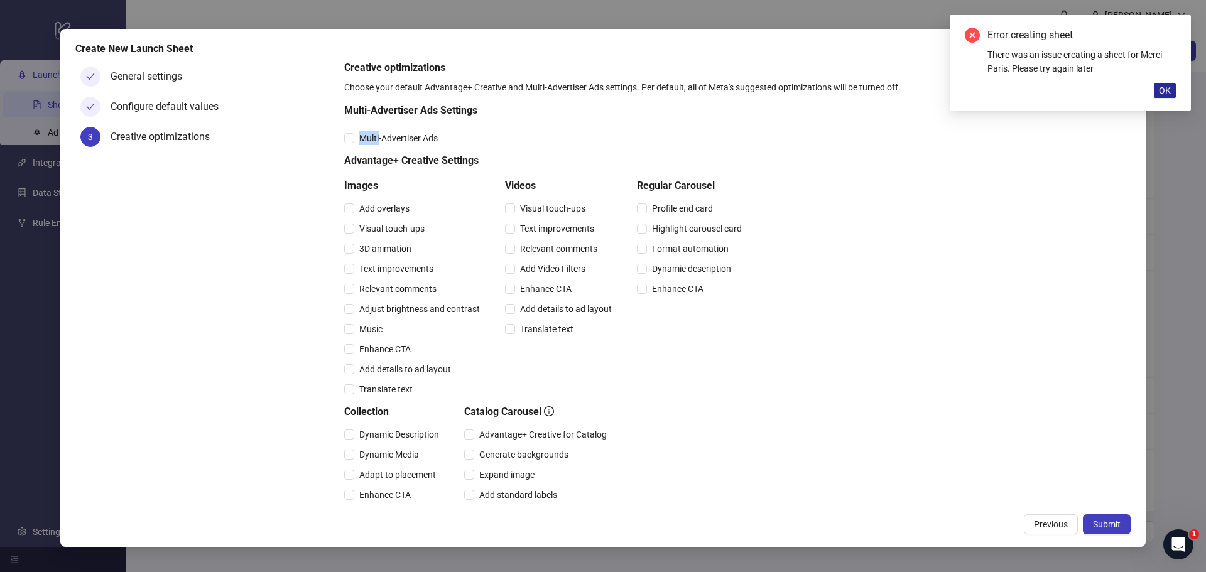
click at [1159, 95] on span "OK" at bounding box center [1165, 90] width 12 height 10
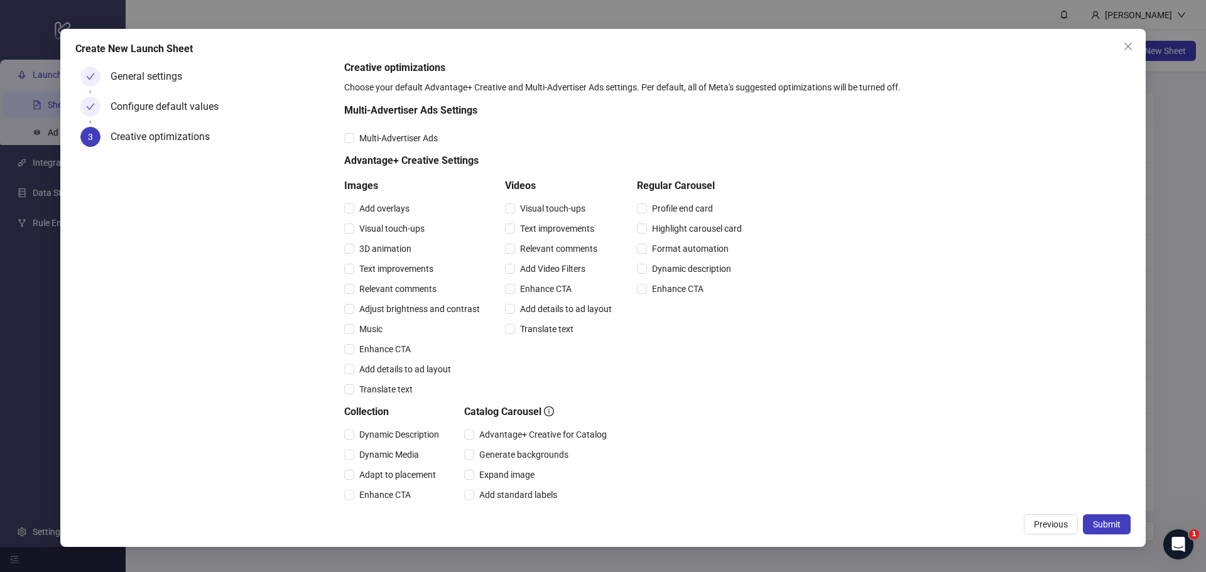
click at [1139, 42] on div "Create New Launch Sheet General settings Configure default values 3 Creative op…" at bounding box center [602, 288] width 1085 height 519
click at [1132, 43] on icon "close" at bounding box center [1128, 46] width 10 height 10
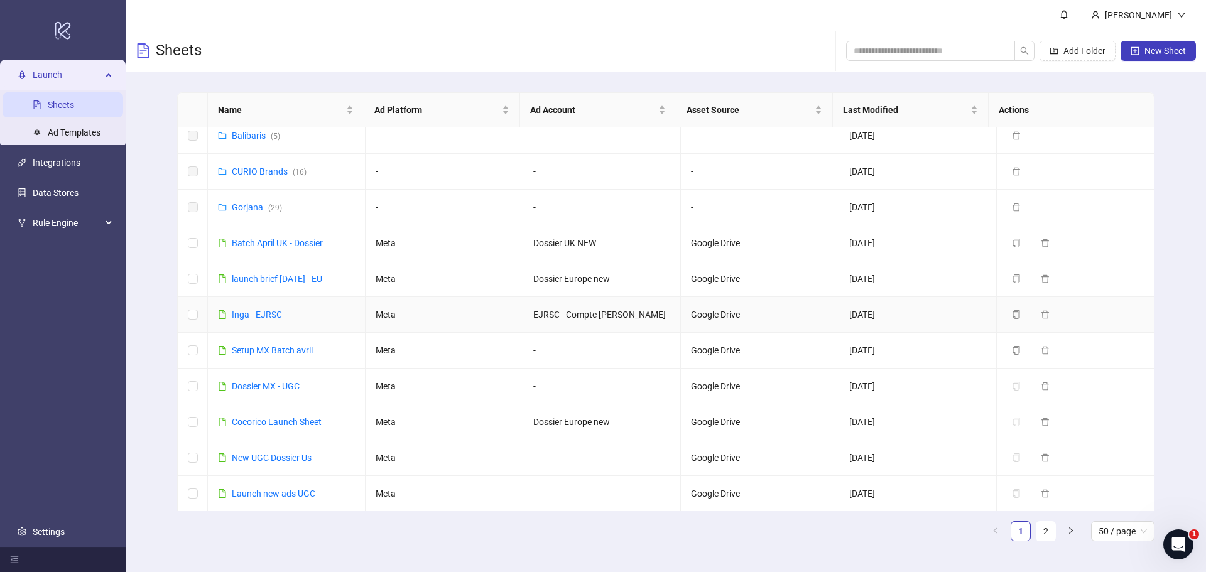
scroll to position [0, 0]
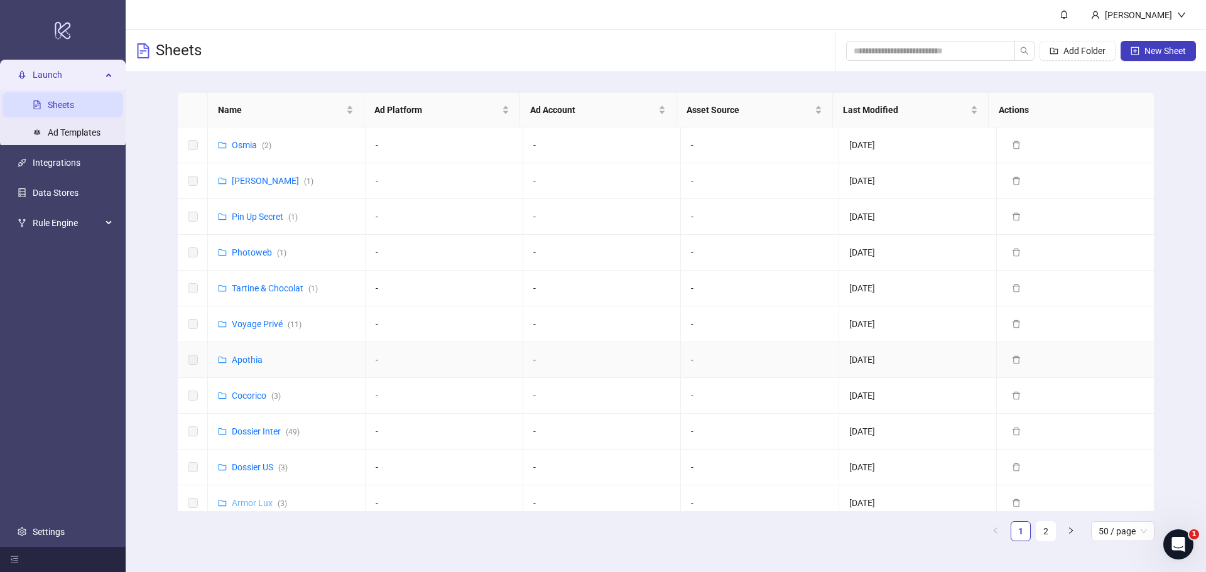
scroll to position [126, 0]
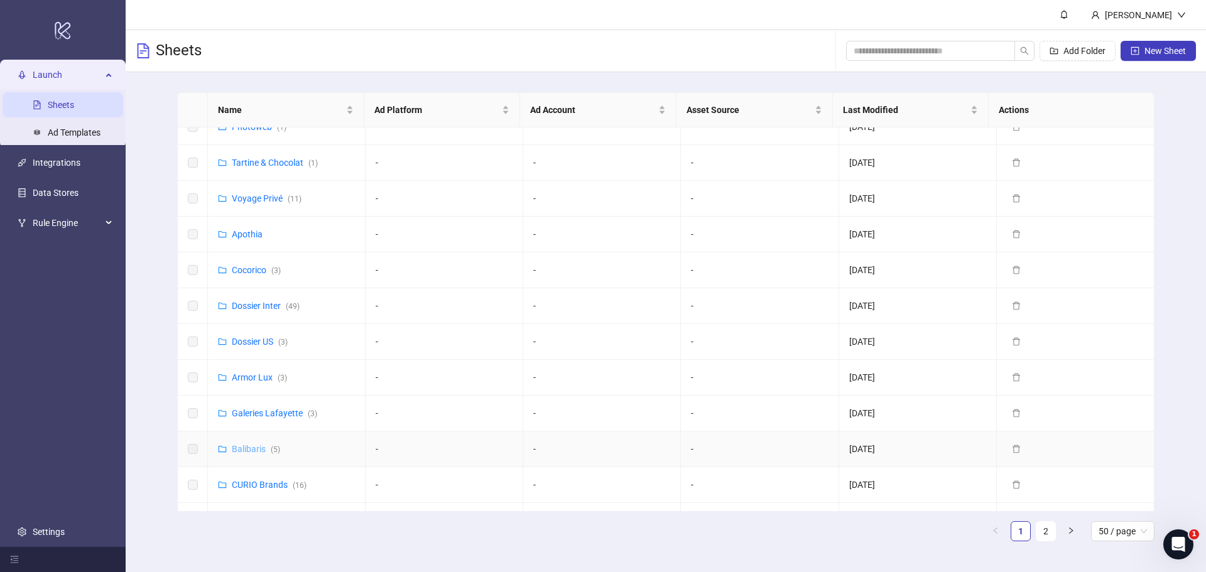
click at [256, 450] on link "Balibaris ( 5 )" at bounding box center [256, 449] width 48 height 10
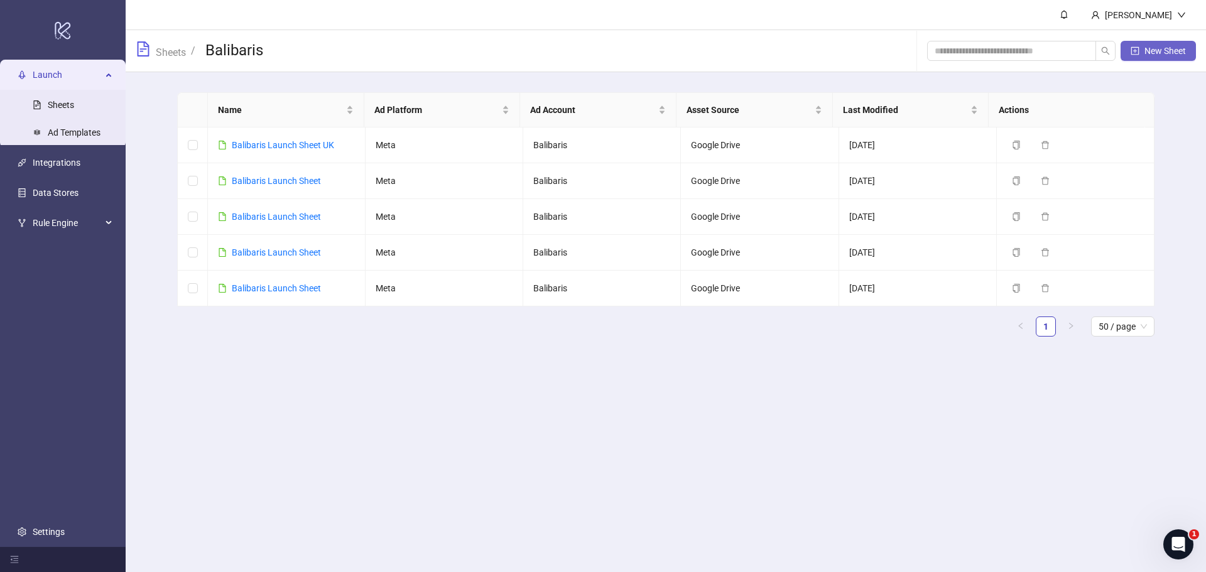
click at [1137, 54] on icon "plus-square" at bounding box center [1135, 50] width 8 height 8
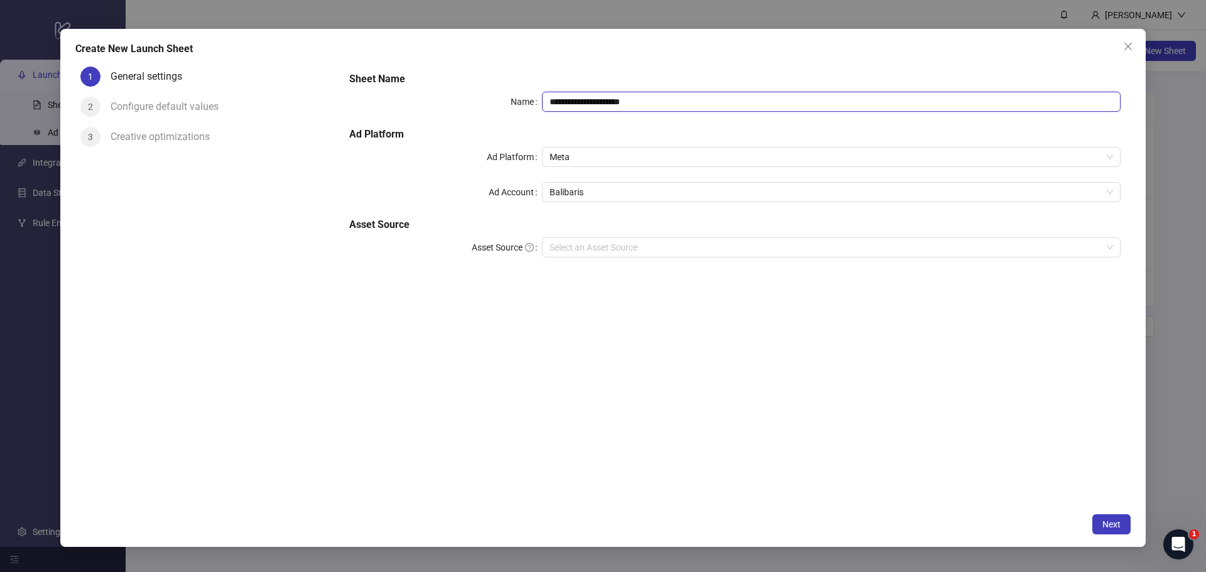
click at [706, 99] on input "**********" at bounding box center [831, 102] width 578 height 20
type input "**********"
click at [649, 251] on input "Asset Source" at bounding box center [826, 247] width 552 height 19
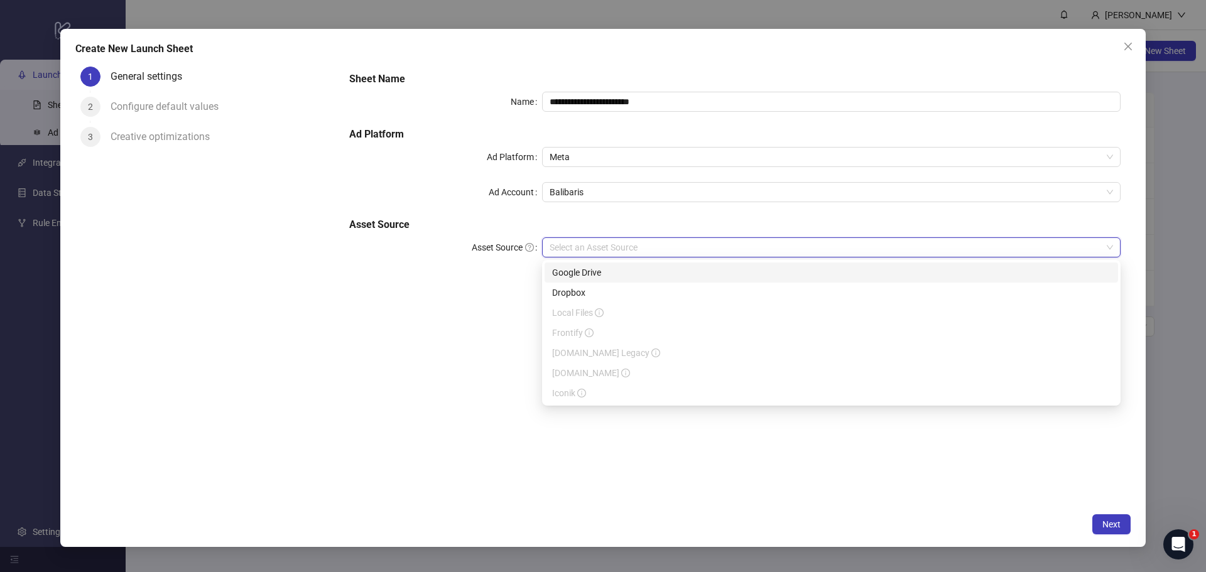
click at [604, 273] on div "Google Drive" at bounding box center [831, 273] width 558 height 14
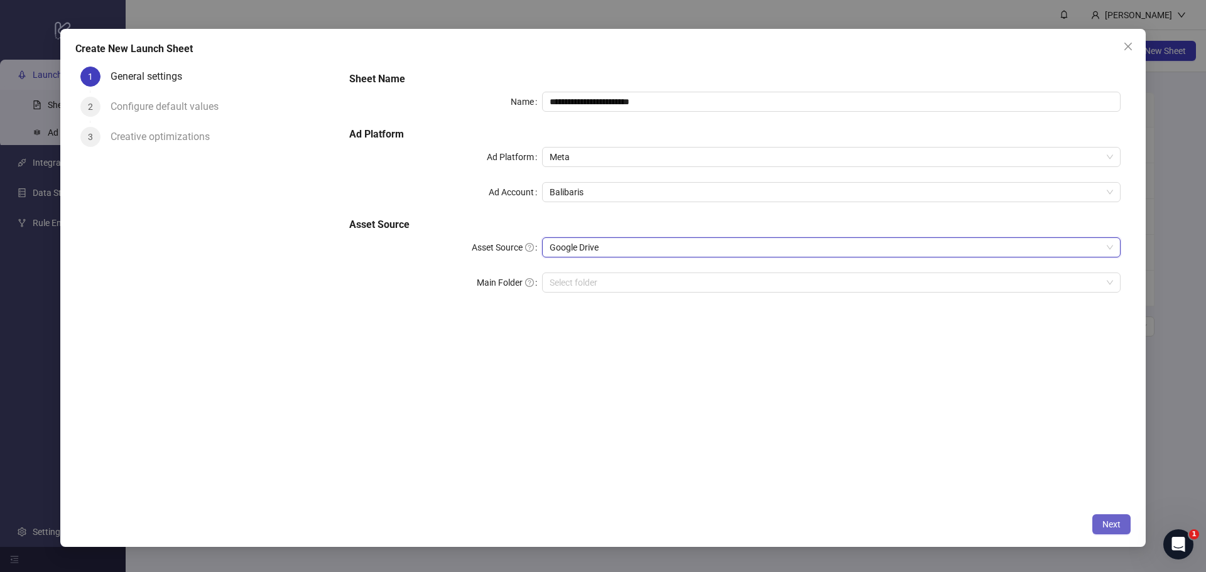
click at [1104, 522] on span "Next" at bounding box center [1111, 524] width 18 height 10
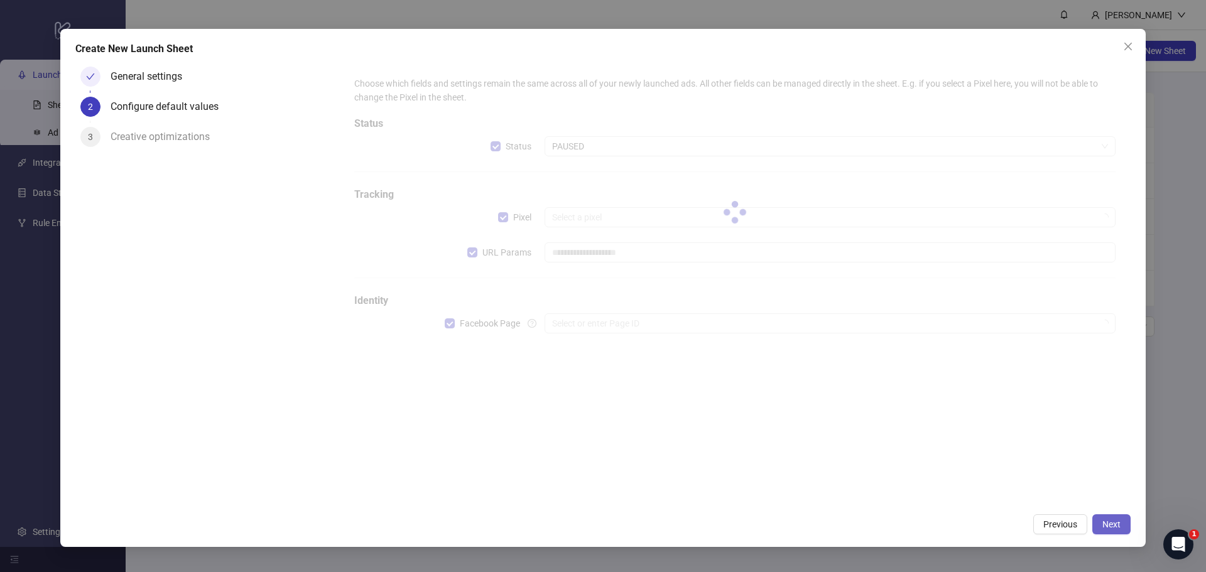
type input "**********"
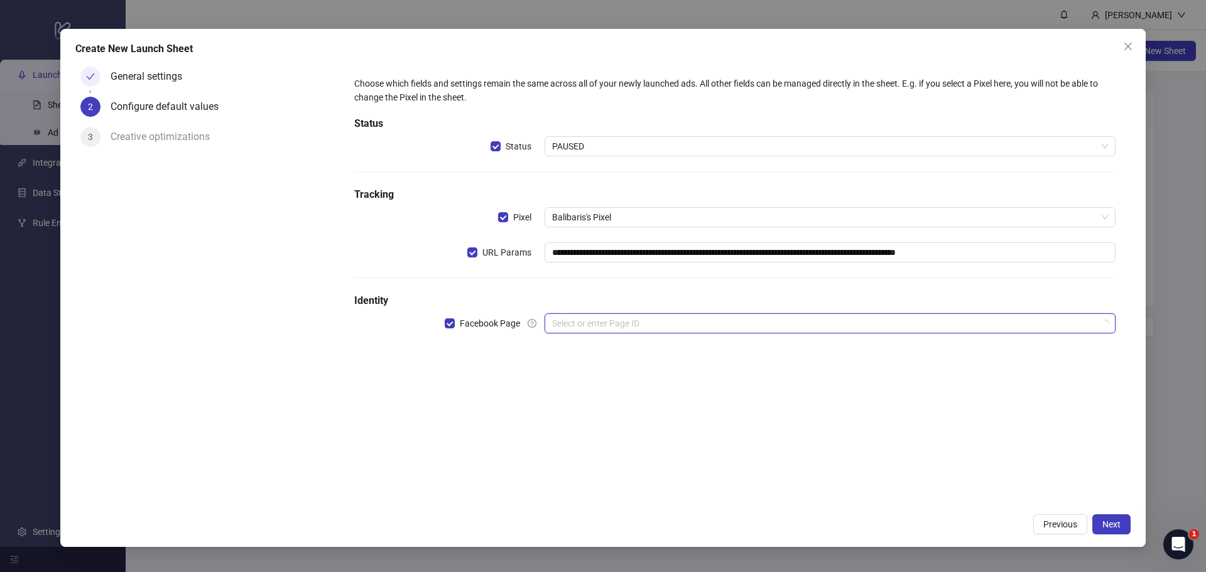
click at [715, 315] on input "search" at bounding box center [824, 323] width 545 height 19
click at [554, 320] on input "search" at bounding box center [824, 323] width 545 height 19
click at [586, 298] on h5 "Identity" at bounding box center [734, 300] width 761 height 15
click at [589, 323] on input "search" at bounding box center [824, 323] width 545 height 19
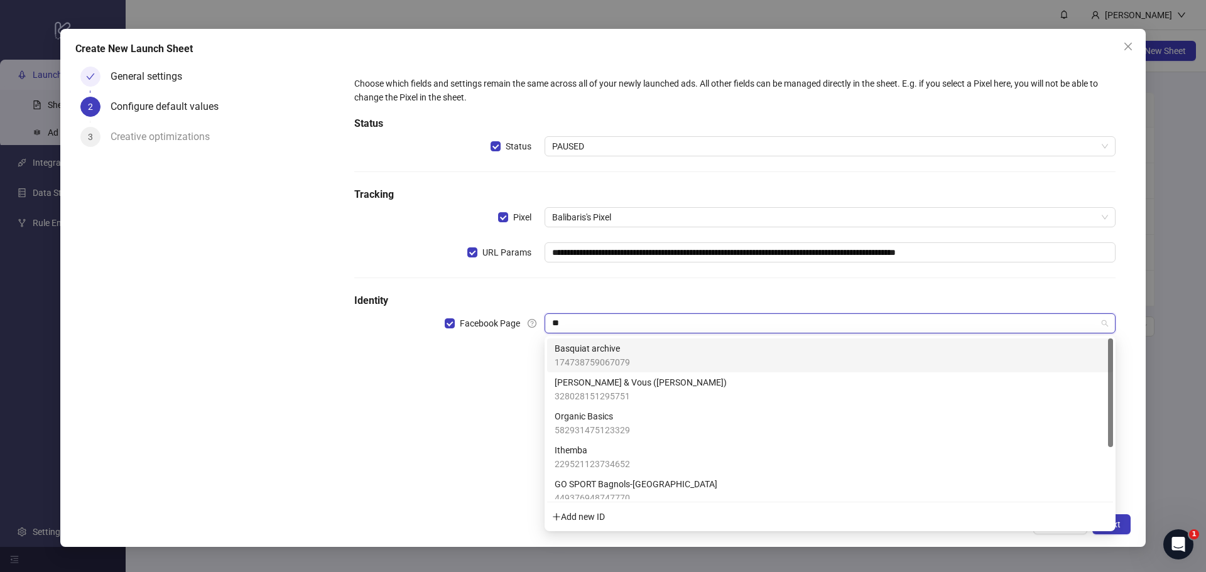
type input "***"
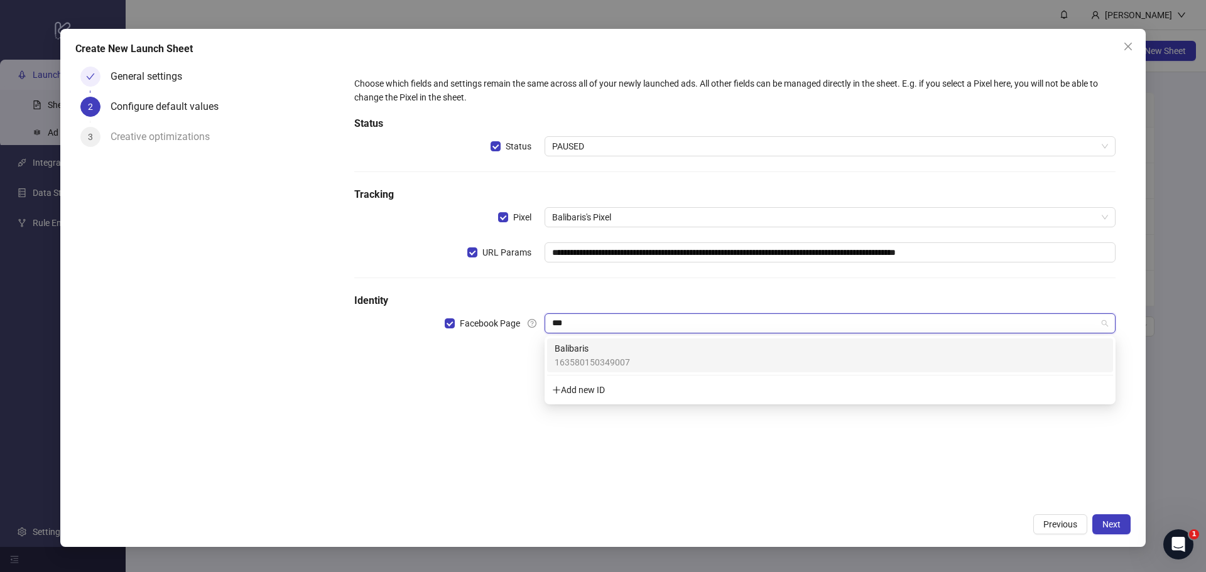
click at [598, 361] on span "163580150349007" at bounding box center [592, 362] width 75 height 14
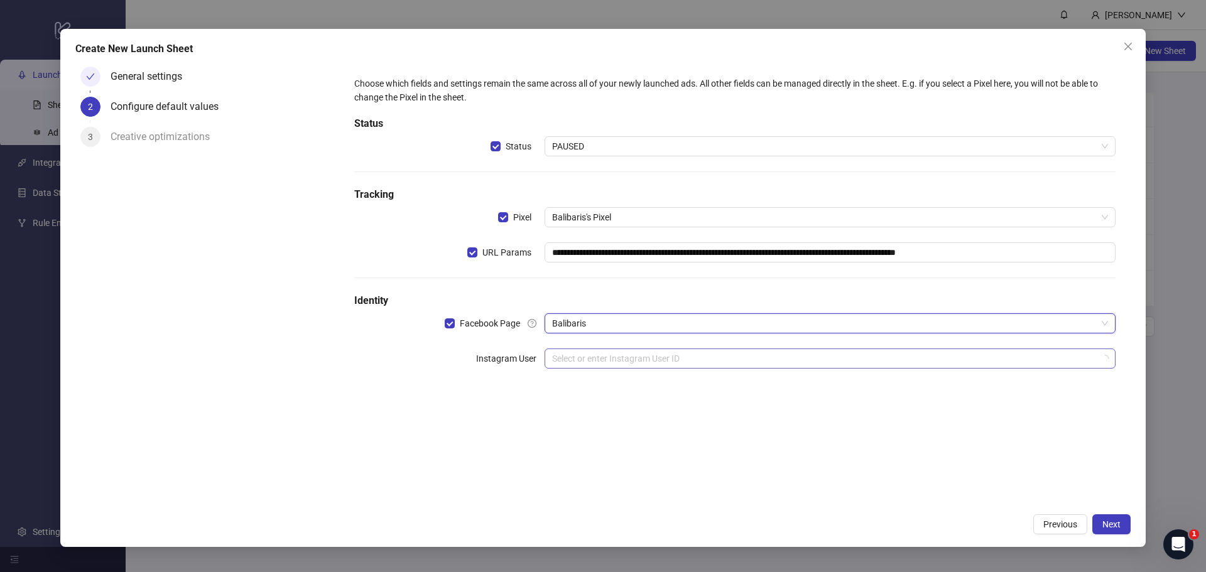
click at [597, 357] on input "search" at bounding box center [824, 358] width 545 height 19
click at [1072, 524] on span "Previous" at bounding box center [1060, 524] width 34 height 10
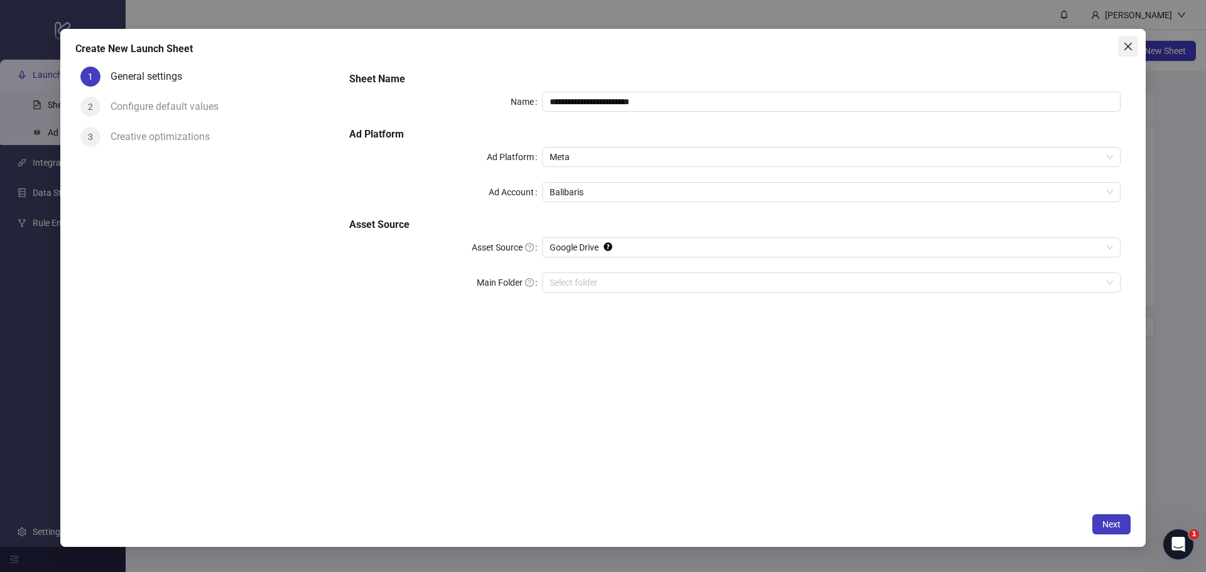
click at [1126, 50] on icon "close" at bounding box center [1128, 46] width 10 height 10
